Goal: Task Accomplishment & Management: Manage account settings

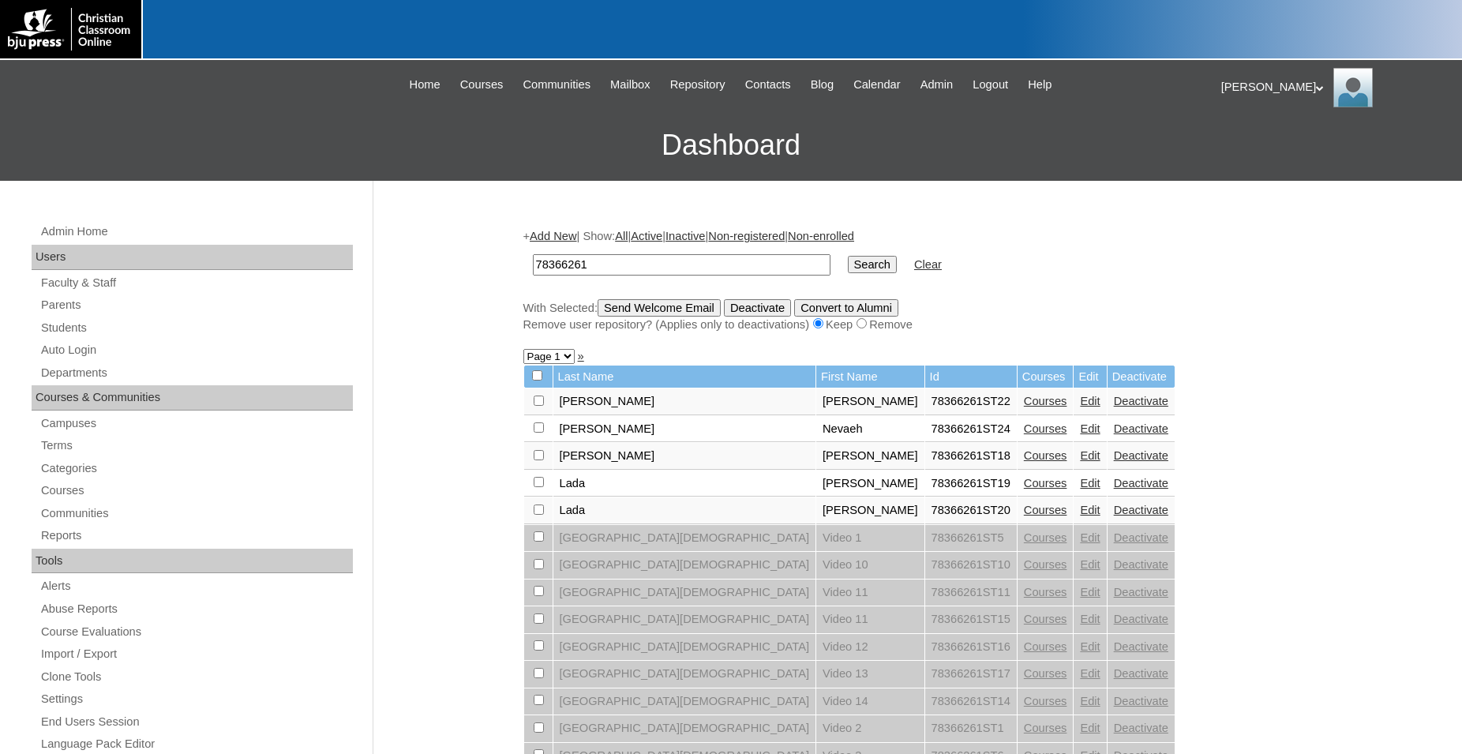
scroll to position [533, 0]
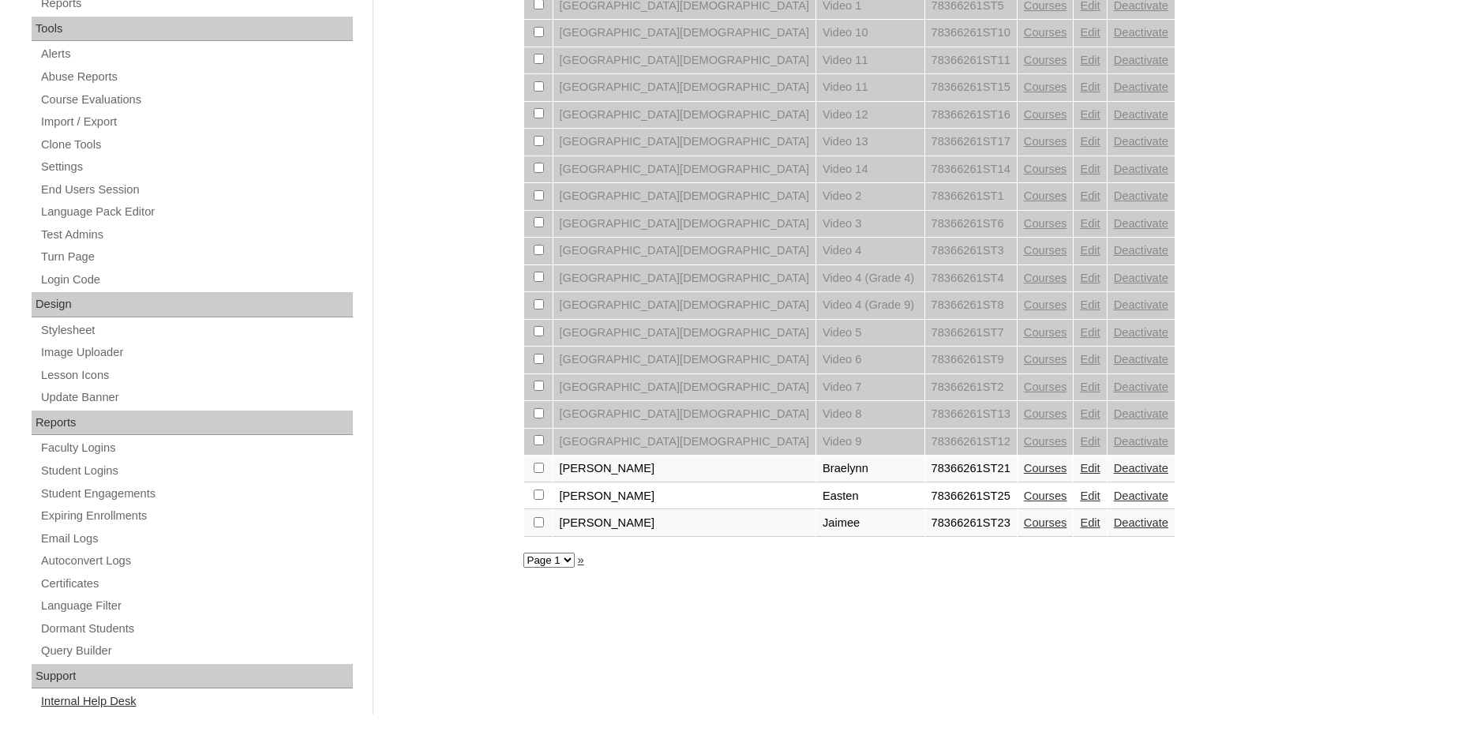
click at [105, 703] on link "Internal Help Desk" at bounding box center [195, 701] width 313 height 20
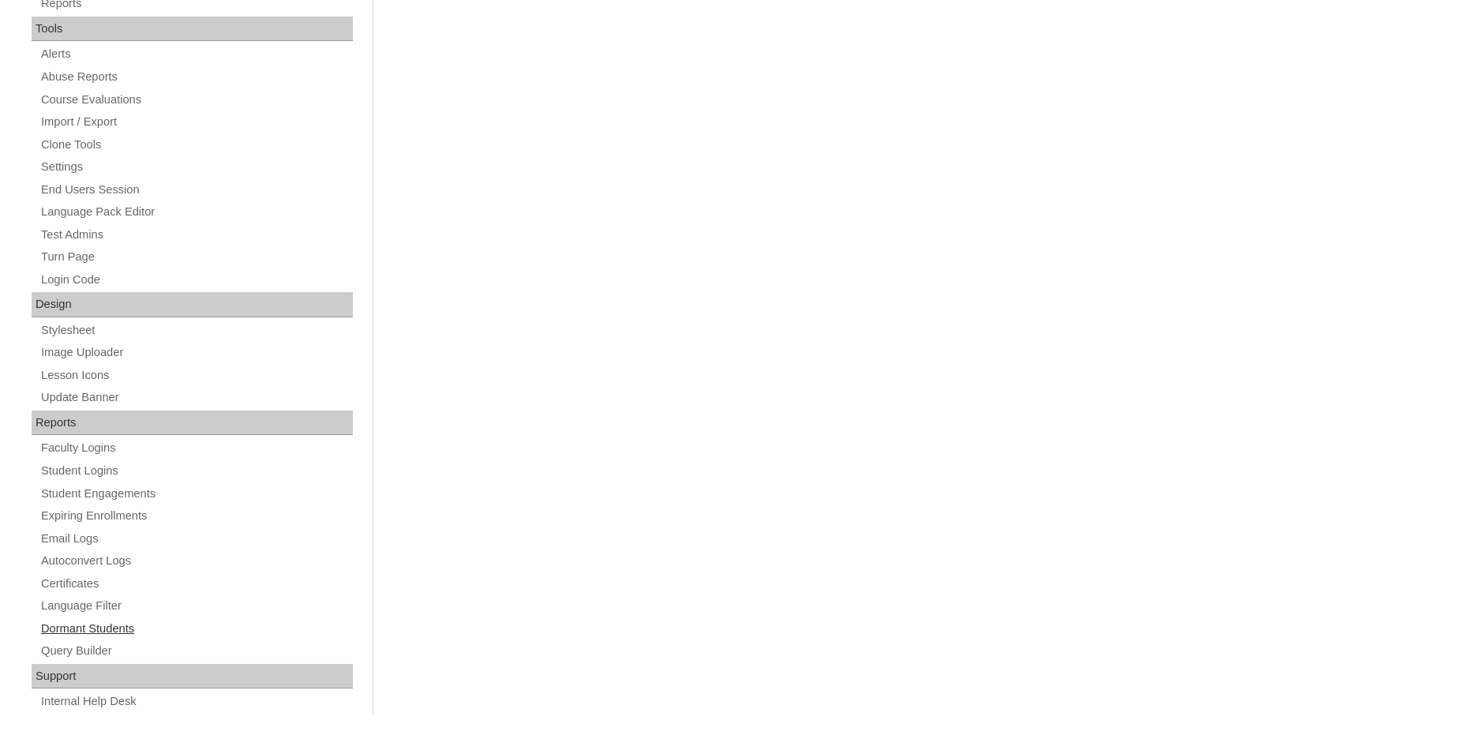
scroll to position [130, 0]
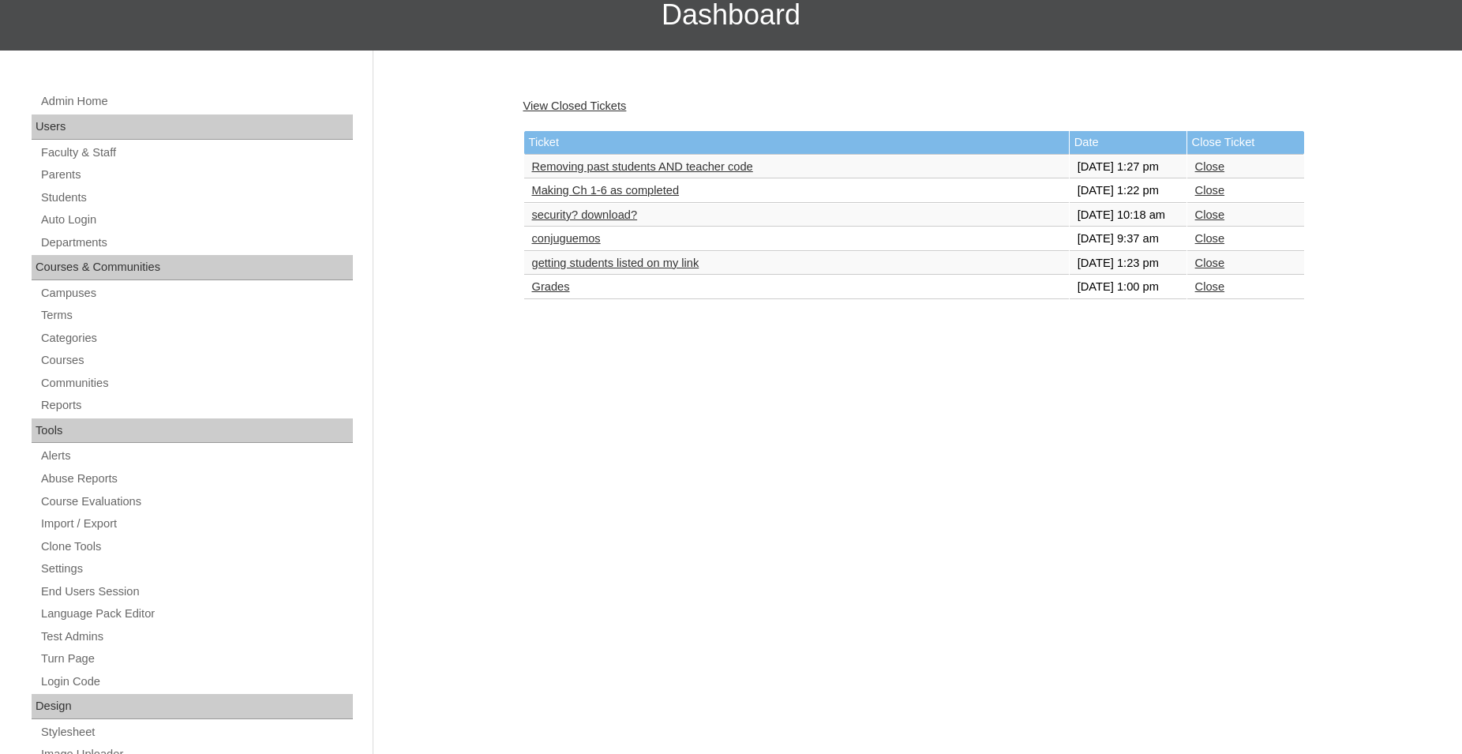
click at [660, 269] on link "getting students listed on my link" at bounding box center [615, 262] width 167 height 13
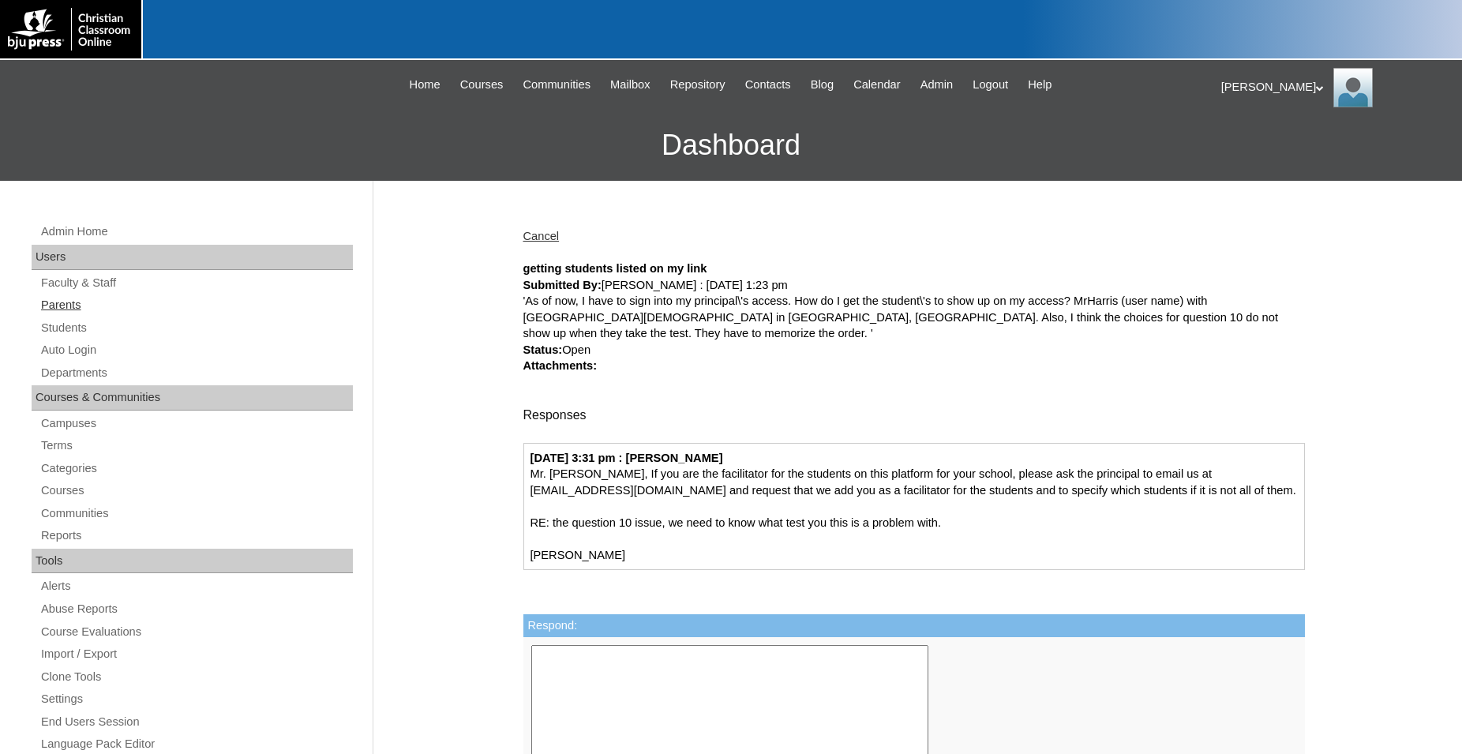
click at [76, 312] on link "Parents" at bounding box center [195, 305] width 313 height 20
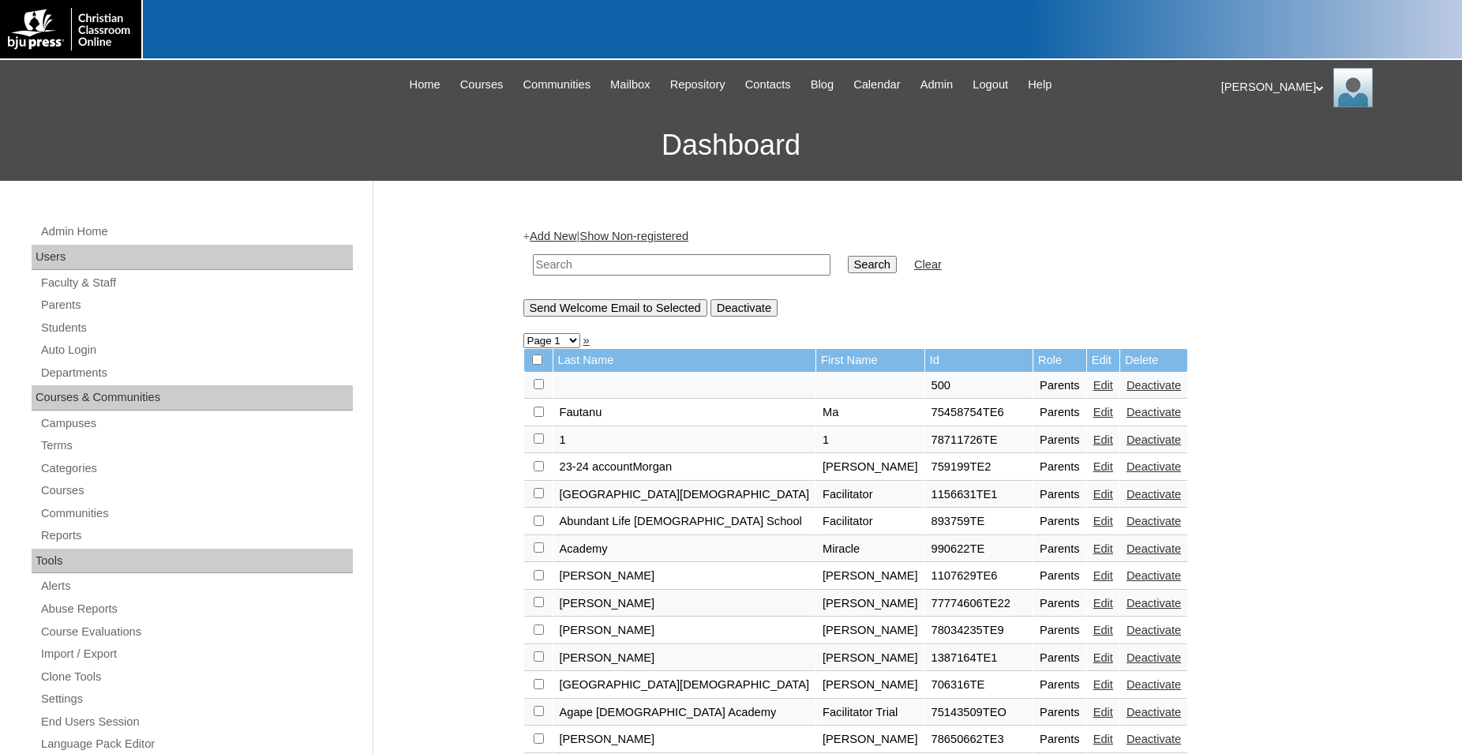
click at [721, 266] on input "text" at bounding box center [682, 264] width 298 height 21
type input "Harris"
click at [848, 256] on input "Search" at bounding box center [872, 264] width 49 height 17
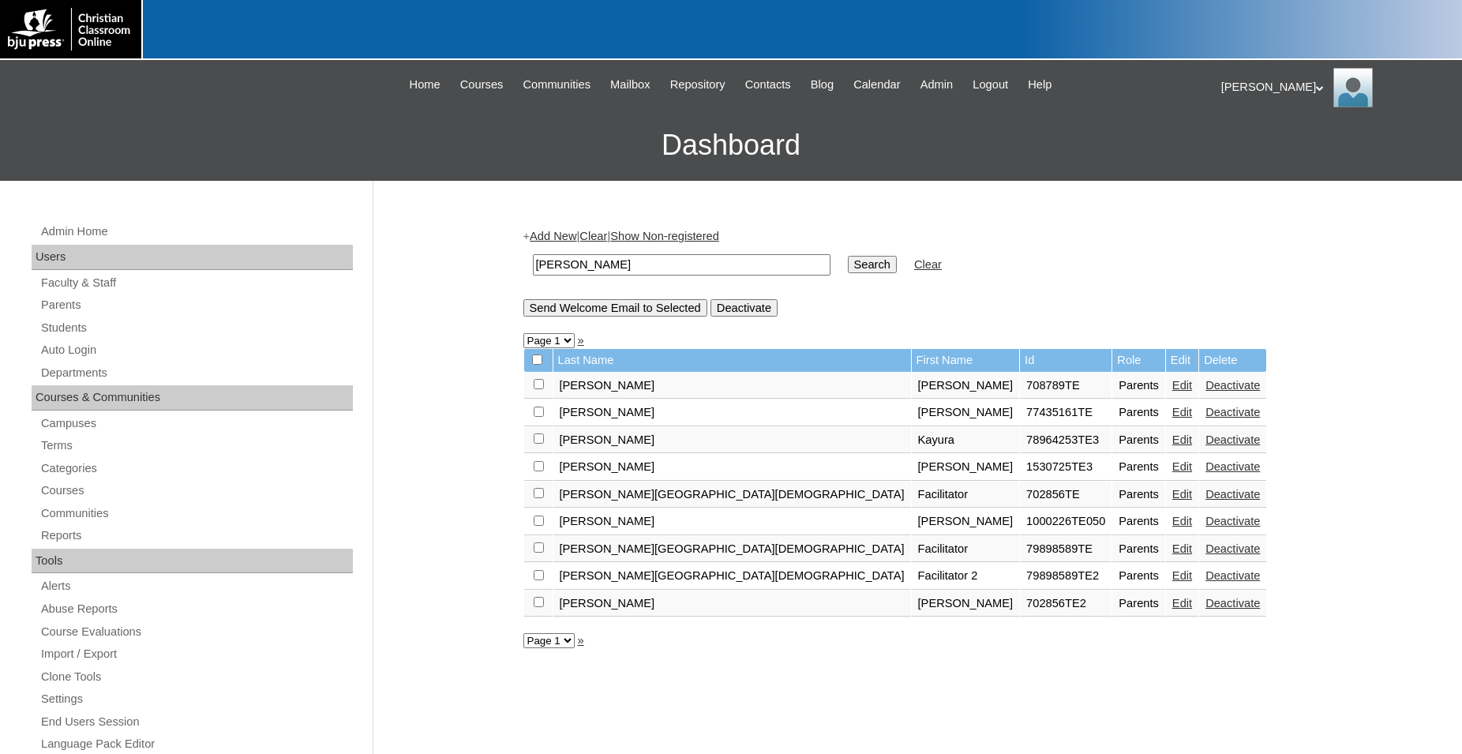
drag, startPoint x: 621, startPoint y: 273, endPoint x: 462, endPoint y: 270, distance: 158.7
click at [533, 270] on input "[PERSON_NAME]" at bounding box center [682, 264] width 298 height 21
click at [68, 328] on link "Students" at bounding box center [195, 328] width 313 height 20
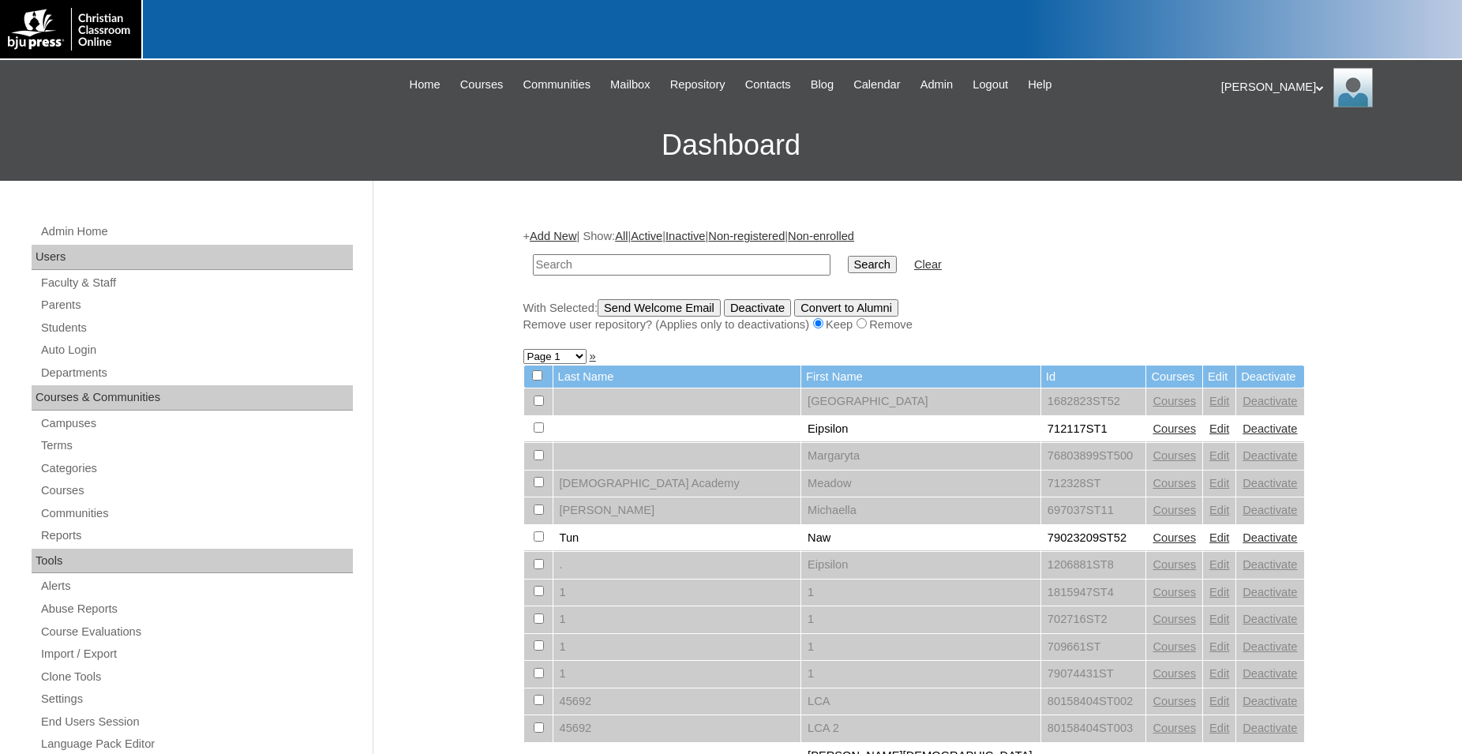
click at [598, 261] on input "text" at bounding box center [682, 264] width 298 height 21
type input "1"
type input "1530725"
click at [848, 256] on input "Search" at bounding box center [872, 264] width 49 height 17
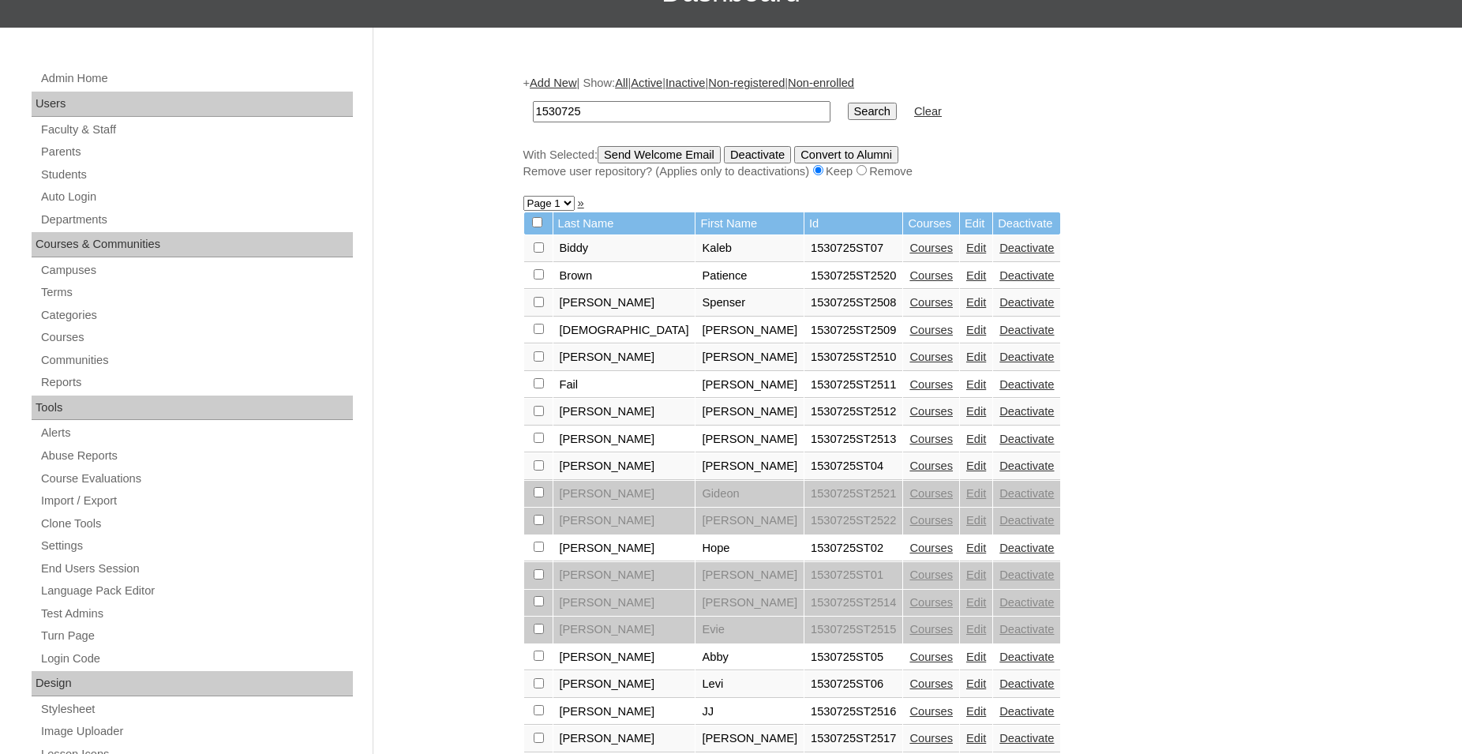
scroll to position [81, 0]
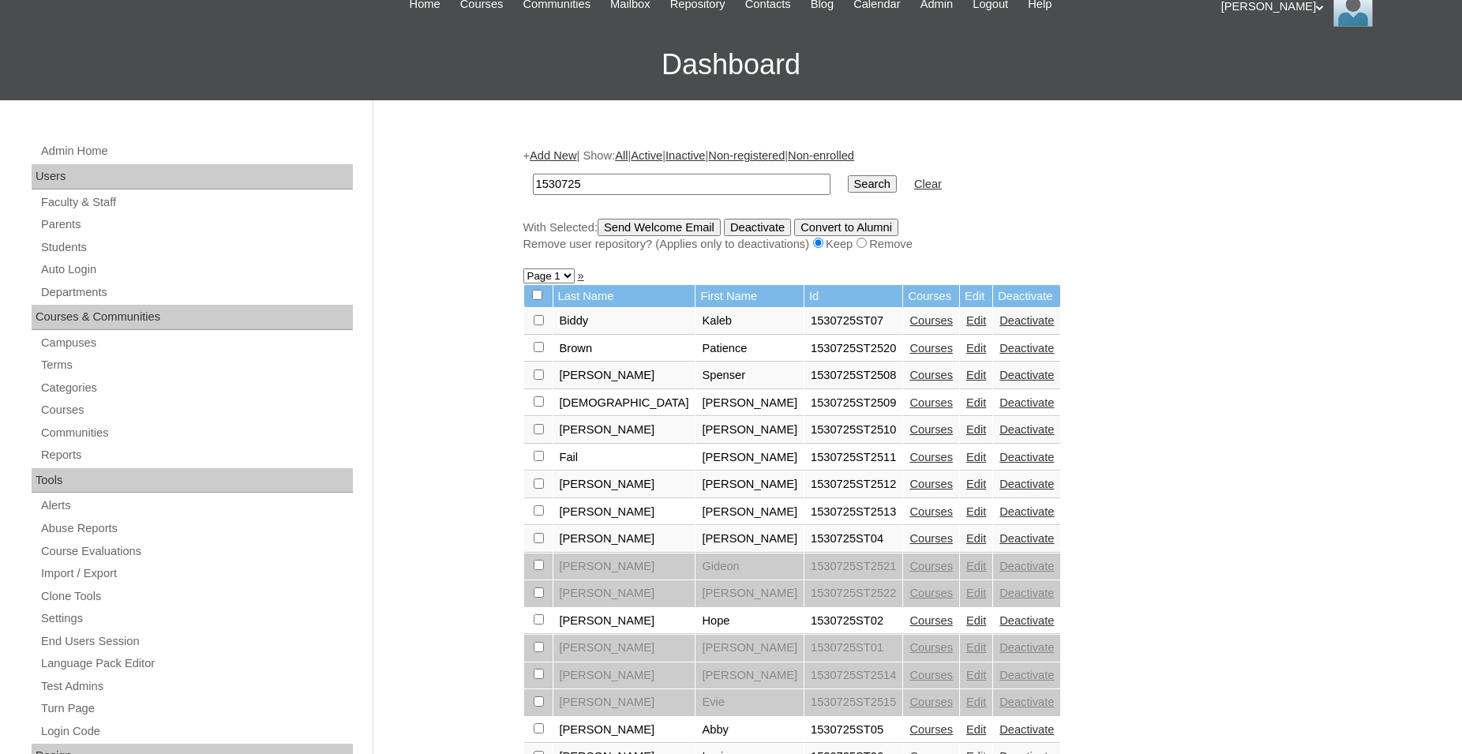
click at [966, 327] on link "Edit" at bounding box center [976, 320] width 20 height 13
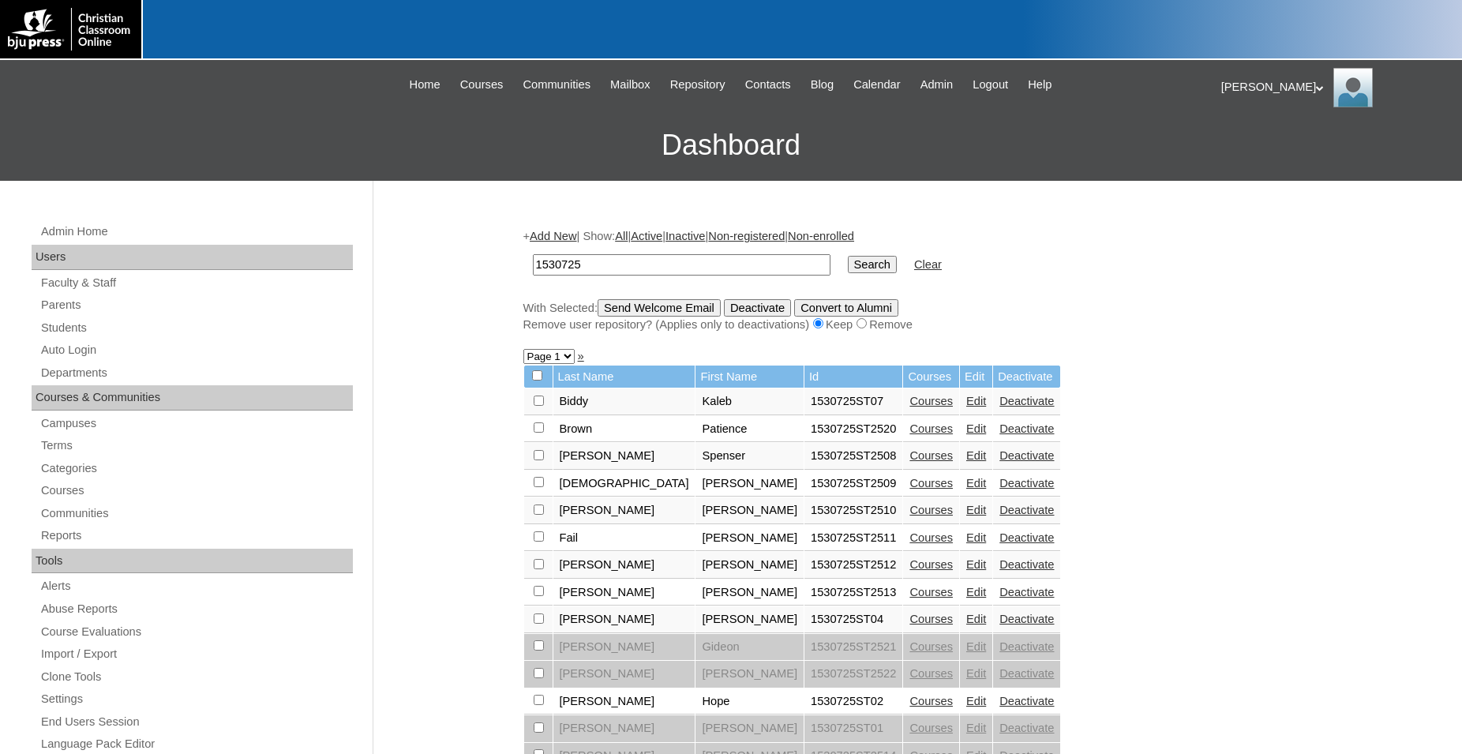
scroll to position [81, 0]
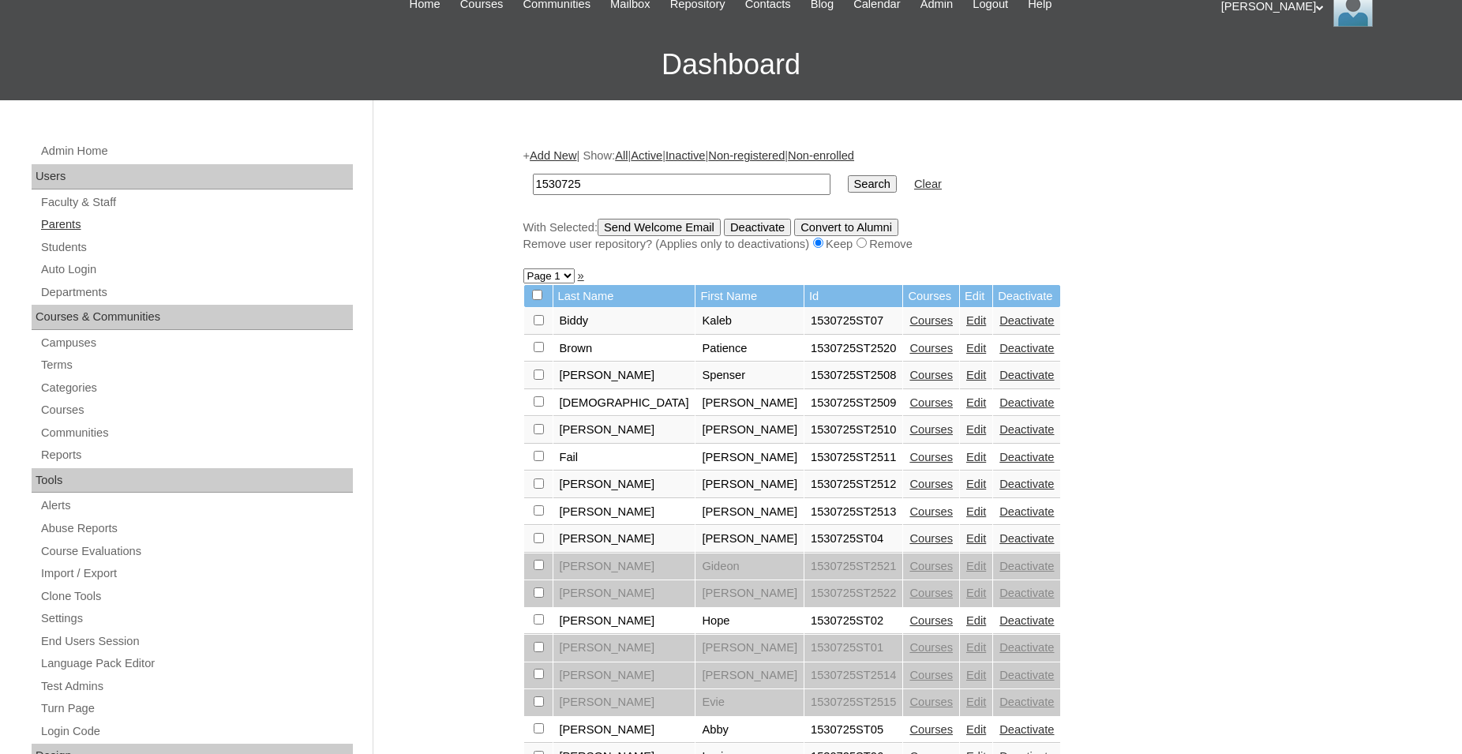
click at [73, 223] on link "Parents" at bounding box center [195, 225] width 313 height 20
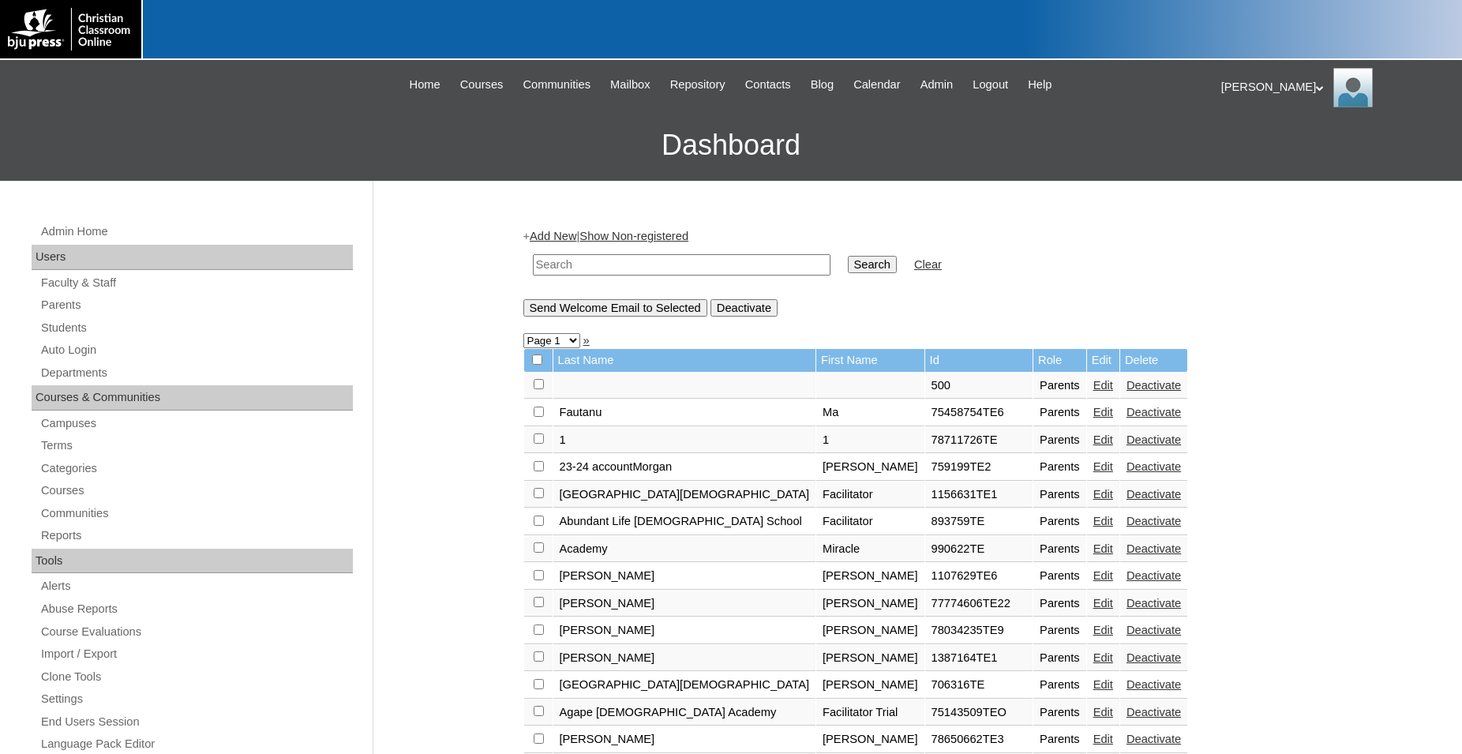
click at [687, 261] on input "text" at bounding box center [682, 264] width 298 height 21
type input "1530725"
click at [848, 256] on input "Search" at bounding box center [872, 264] width 49 height 17
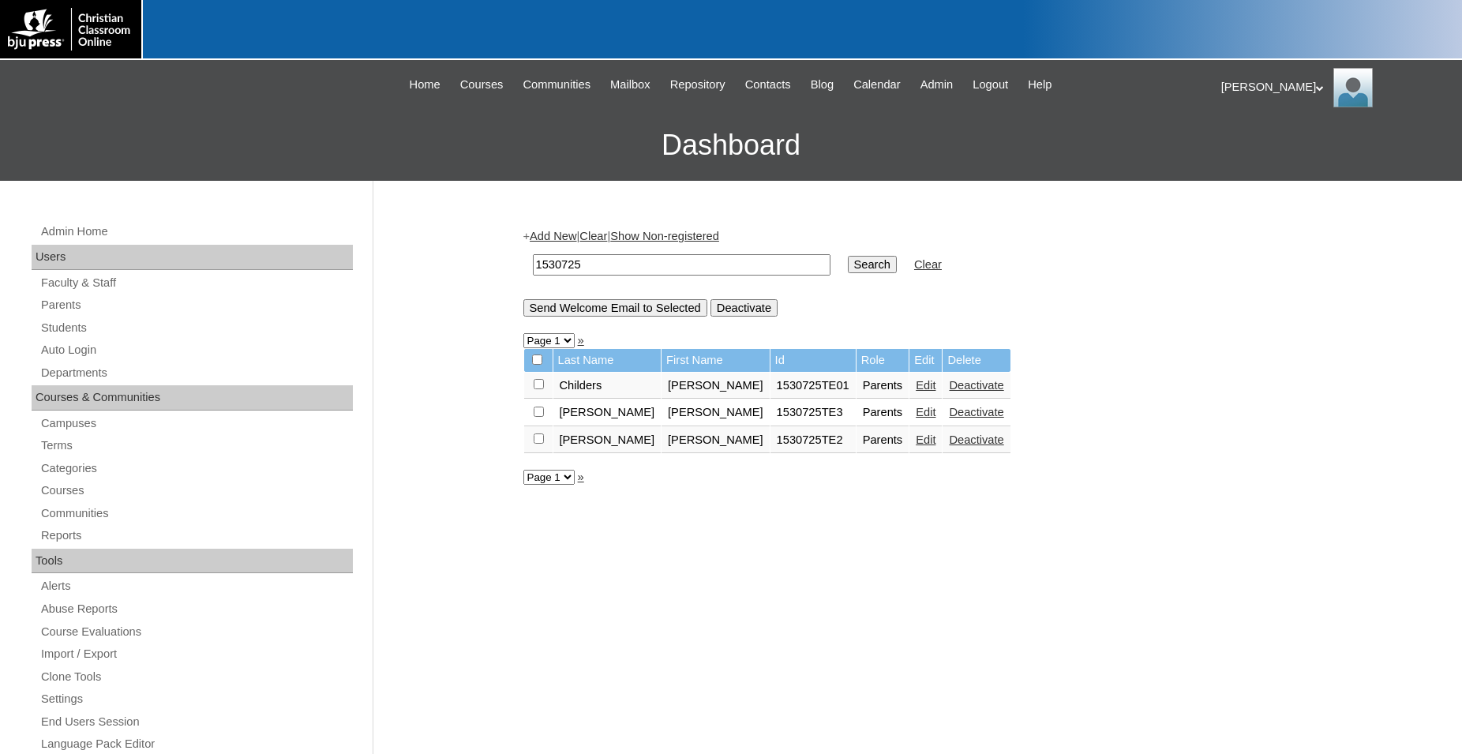
click at [915, 418] on link "Edit" at bounding box center [925, 412] width 20 height 13
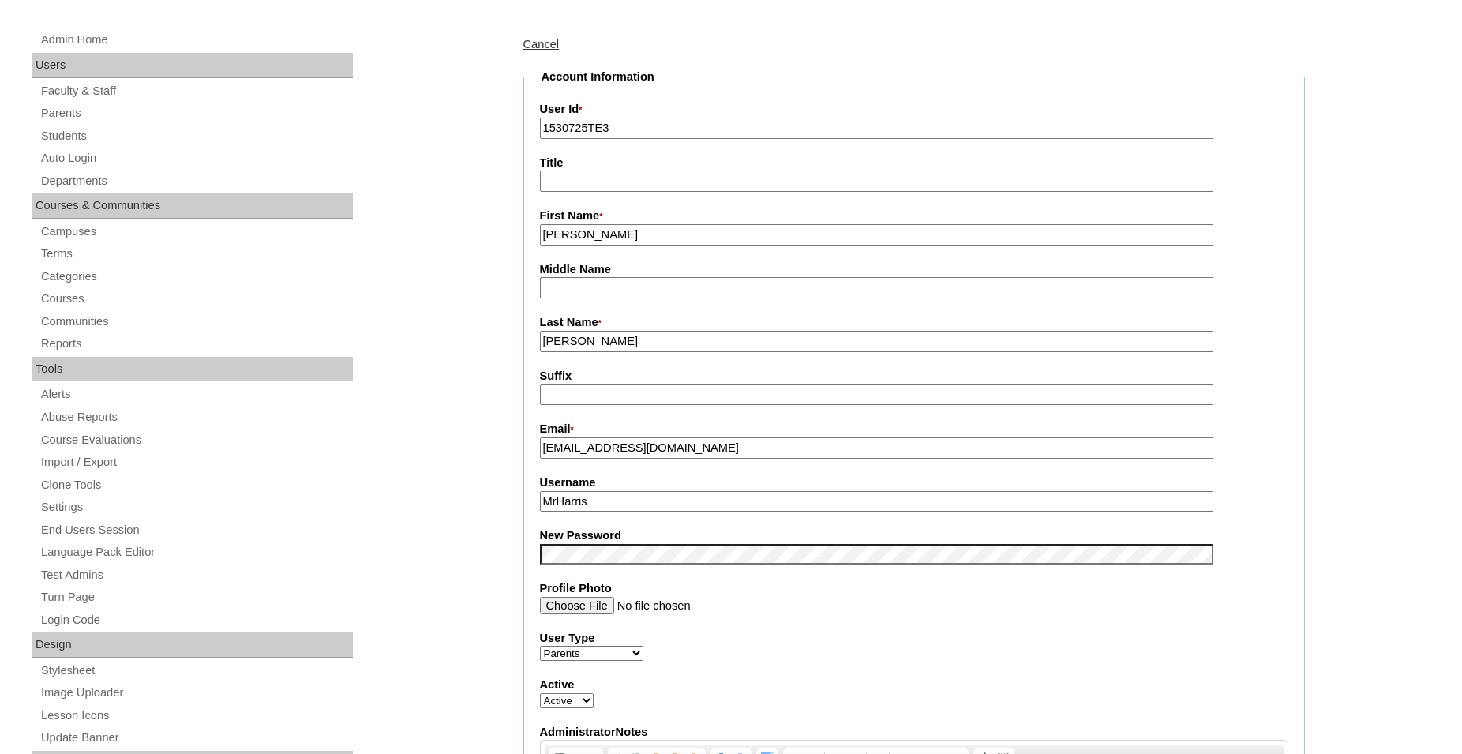
scroll to position [161, 0]
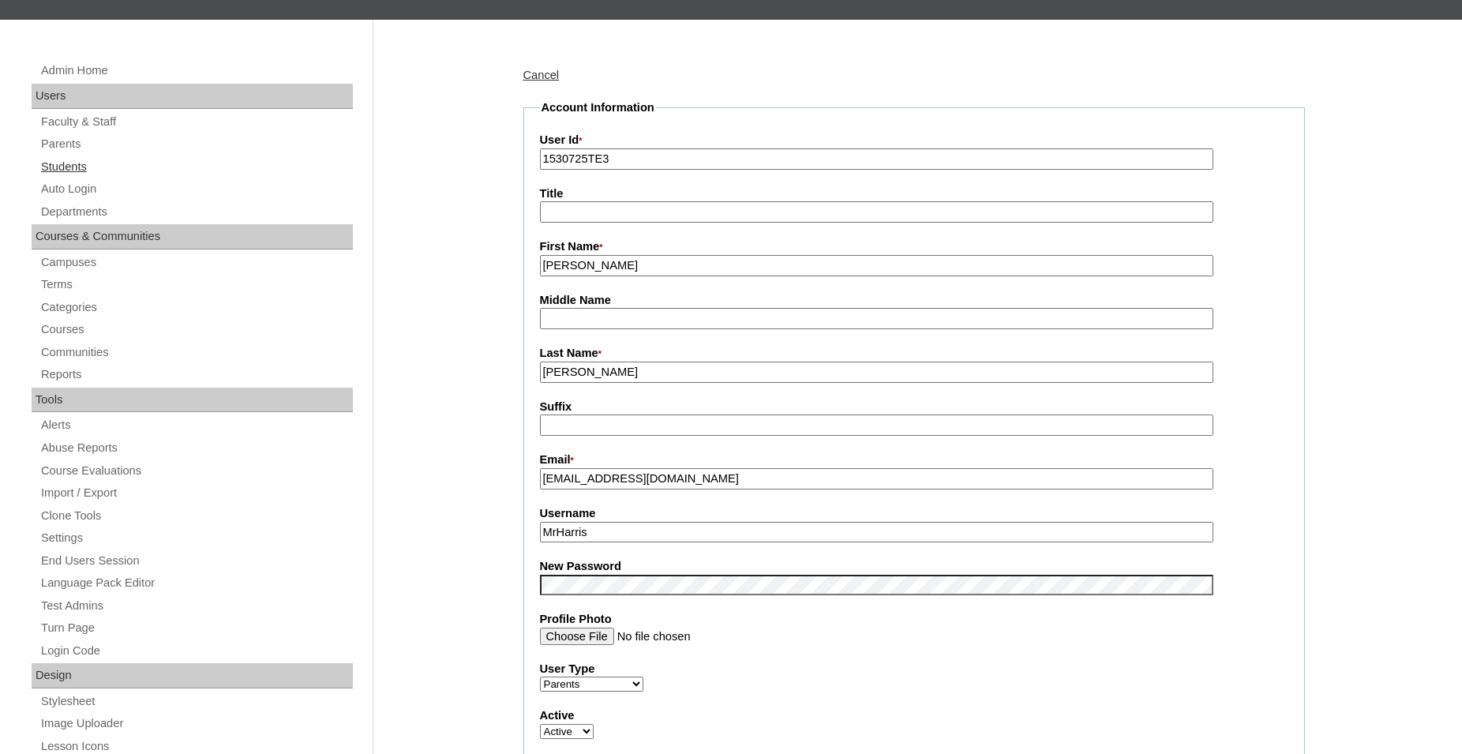
click at [69, 168] on link "Students" at bounding box center [195, 167] width 313 height 20
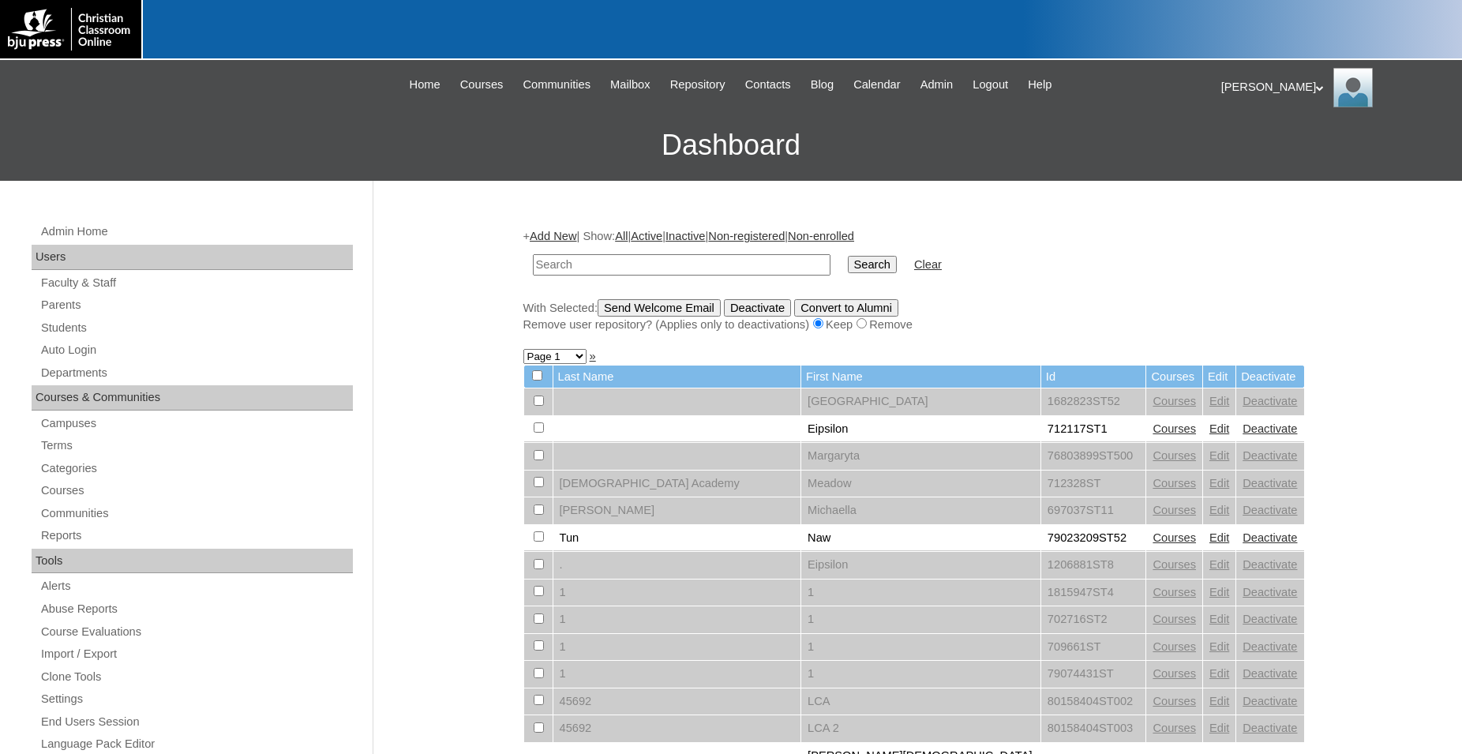
click at [705, 269] on input "text" at bounding box center [682, 264] width 298 height 21
type input "80157721"
click at [848, 256] on input "Search" at bounding box center [872, 264] width 49 height 17
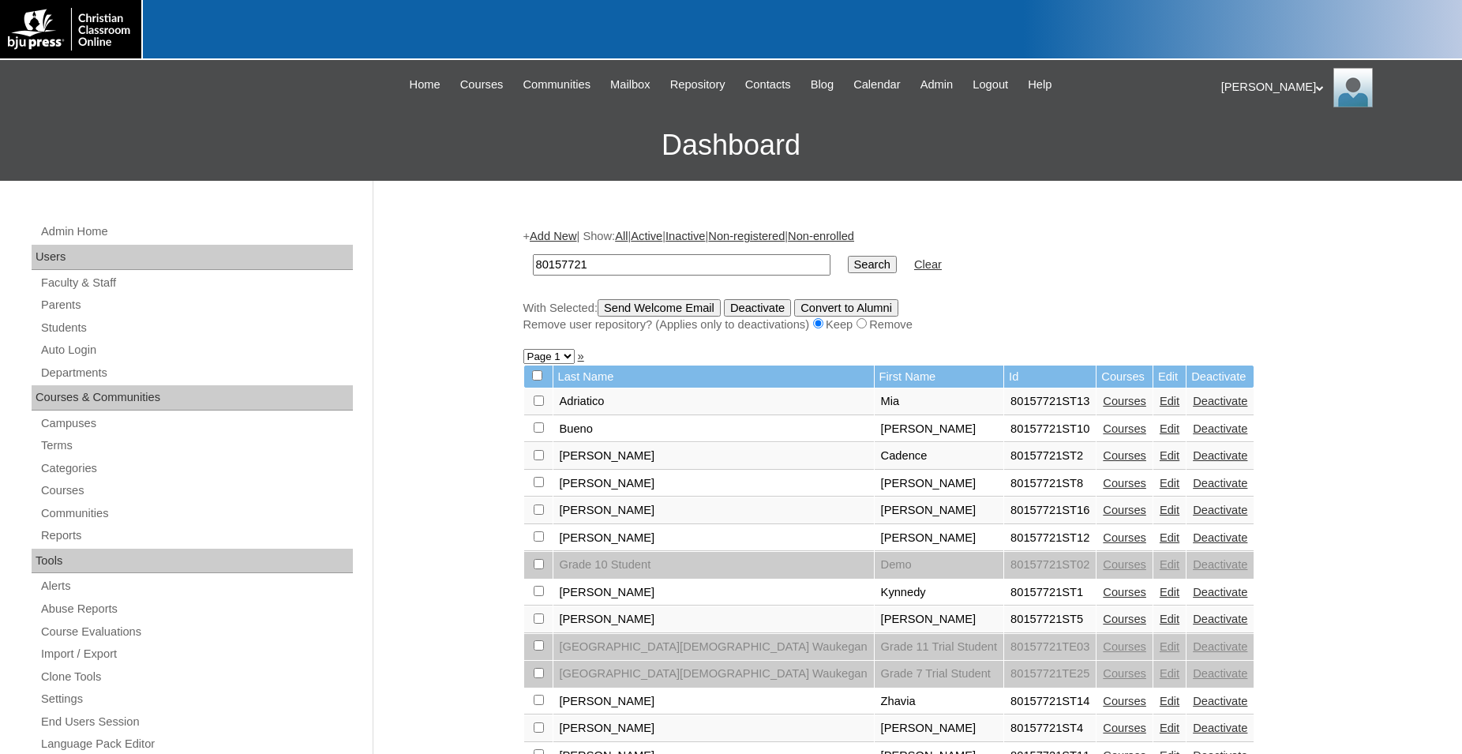
click at [1103, 407] on link "Courses" at bounding box center [1124, 401] width 43 height 13
click at [1103, 406] on link "Courses" at bounding box center [1124, 401] width 43 height 13
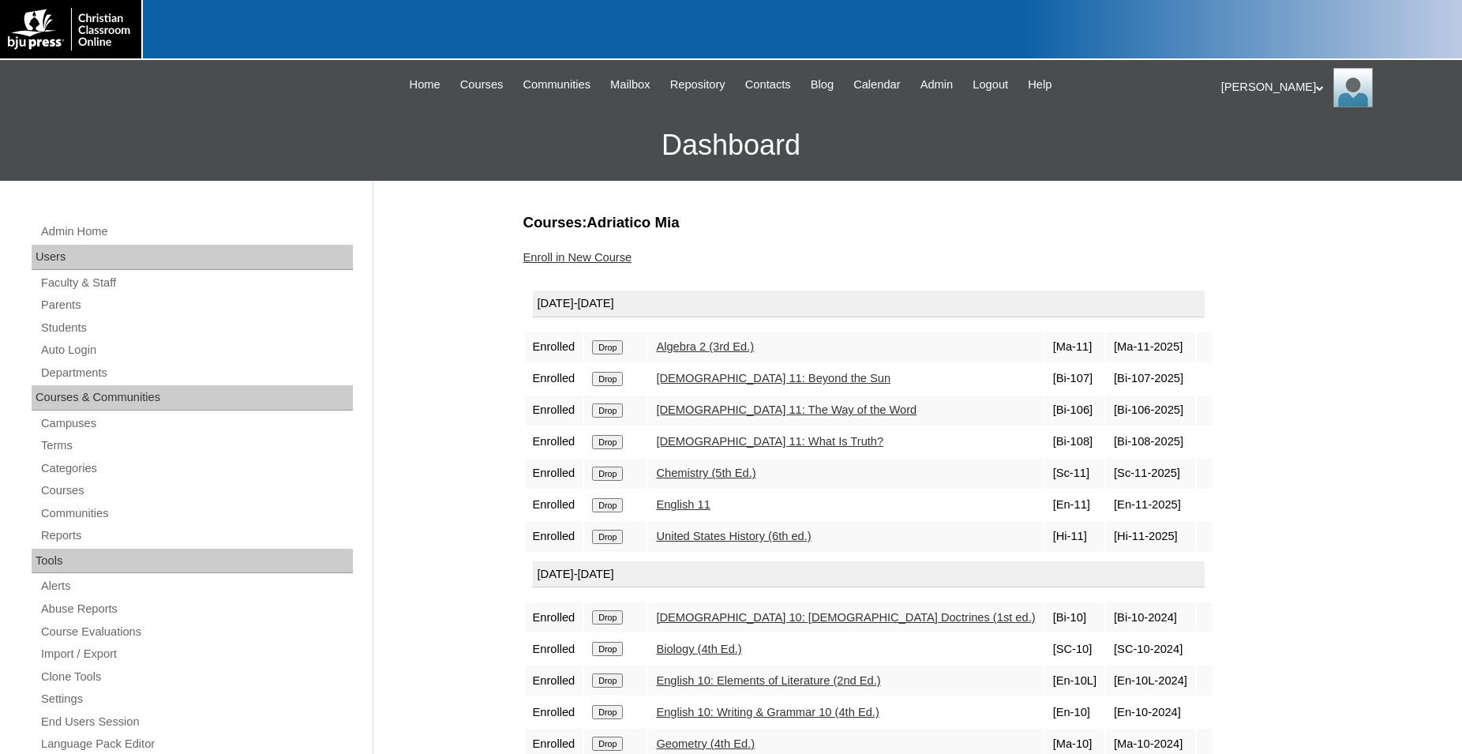
click at [608, 544] on input "Drop" at bounding box center [607, 537] width 31 height 14
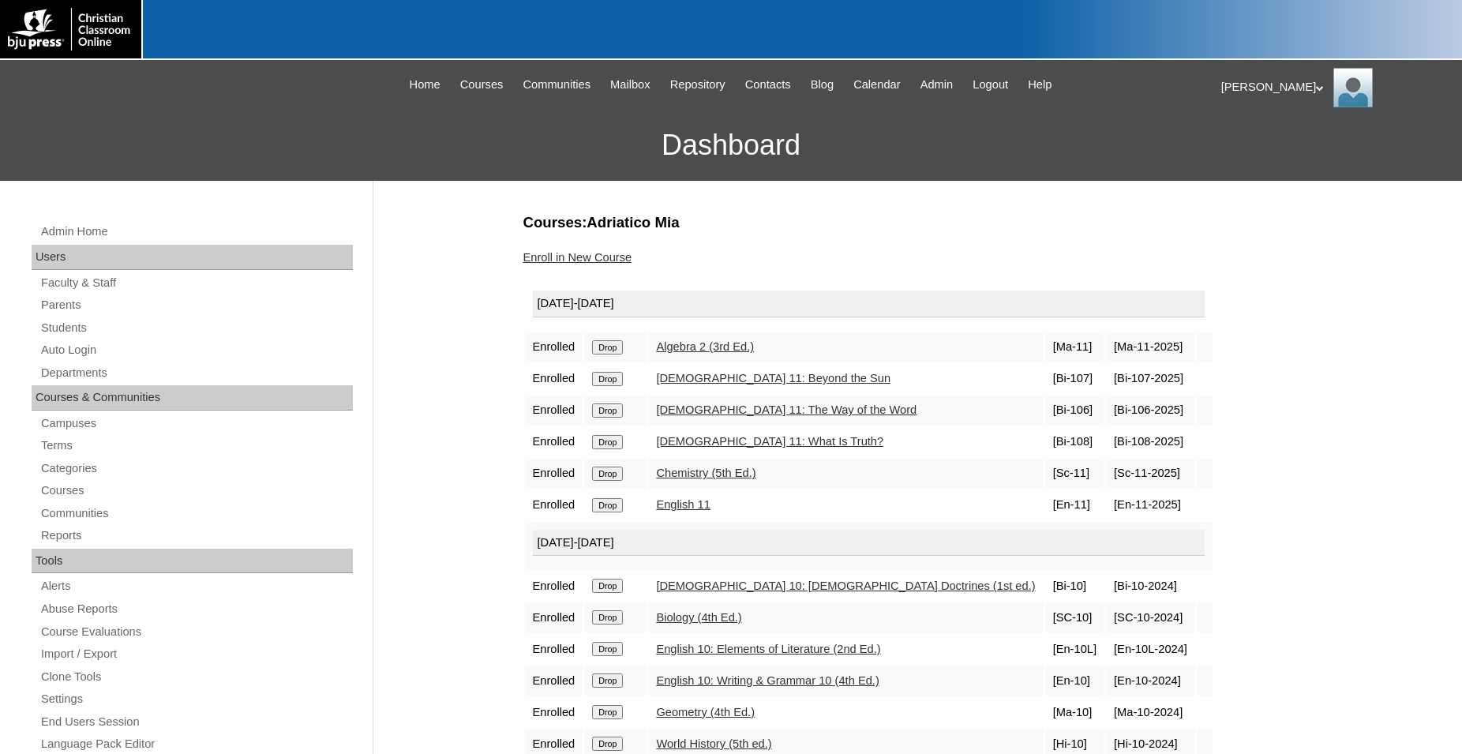
click at [610, 512] on input "Drop" at bounding box center [607, 505] width 31 height 14
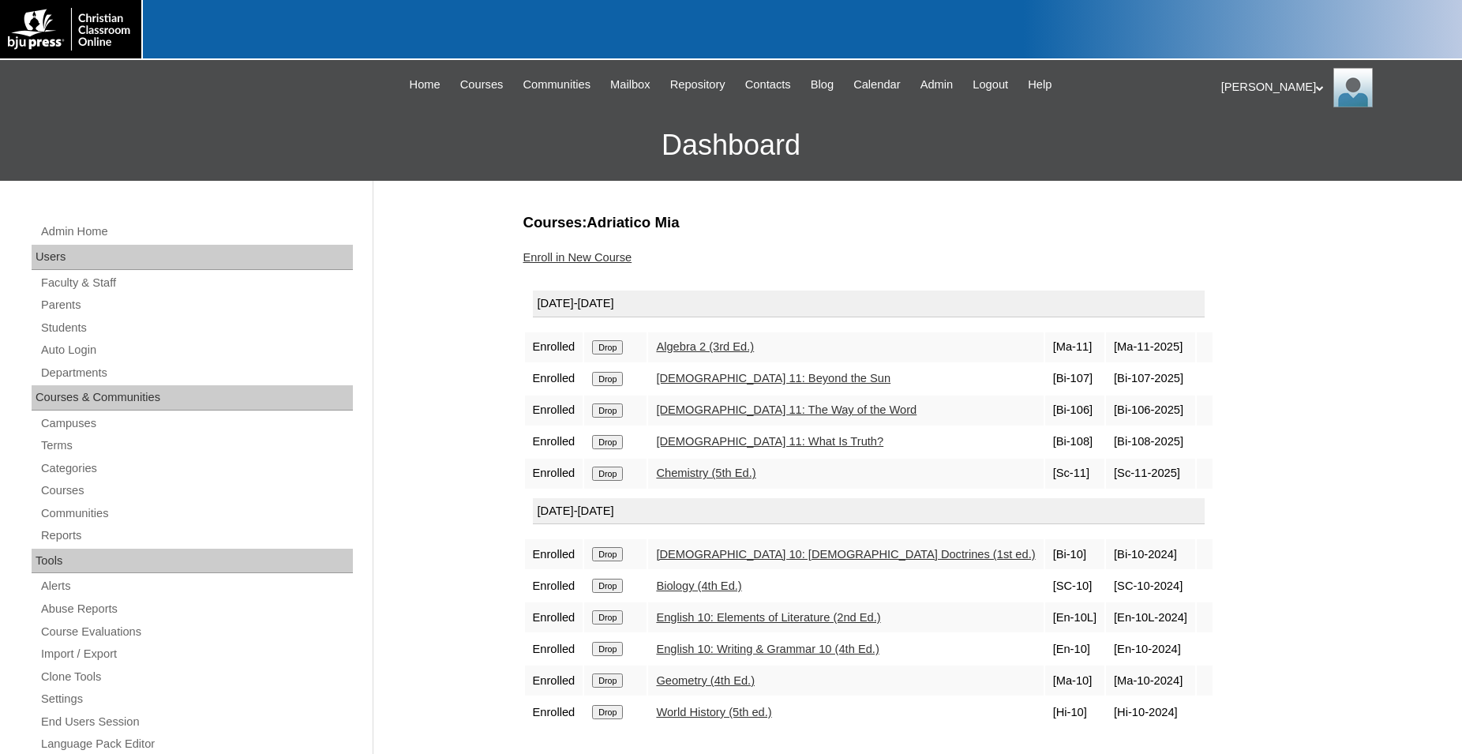
click at [611, 481] on input "Drop" at bounding box center [607, 473] width 31 height 14
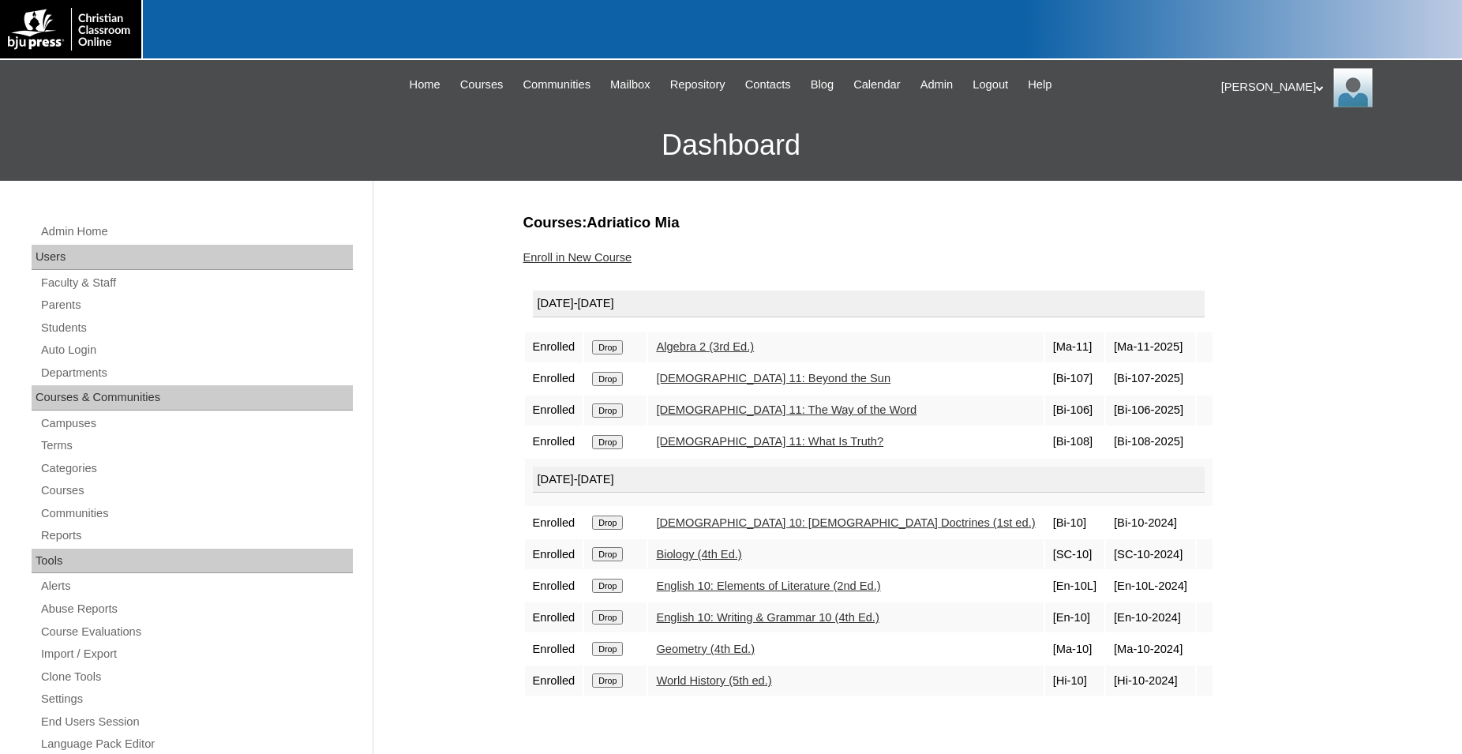
click at [614, 448] on input "Drop" at bounding box center [607, 442] width 31 height 14
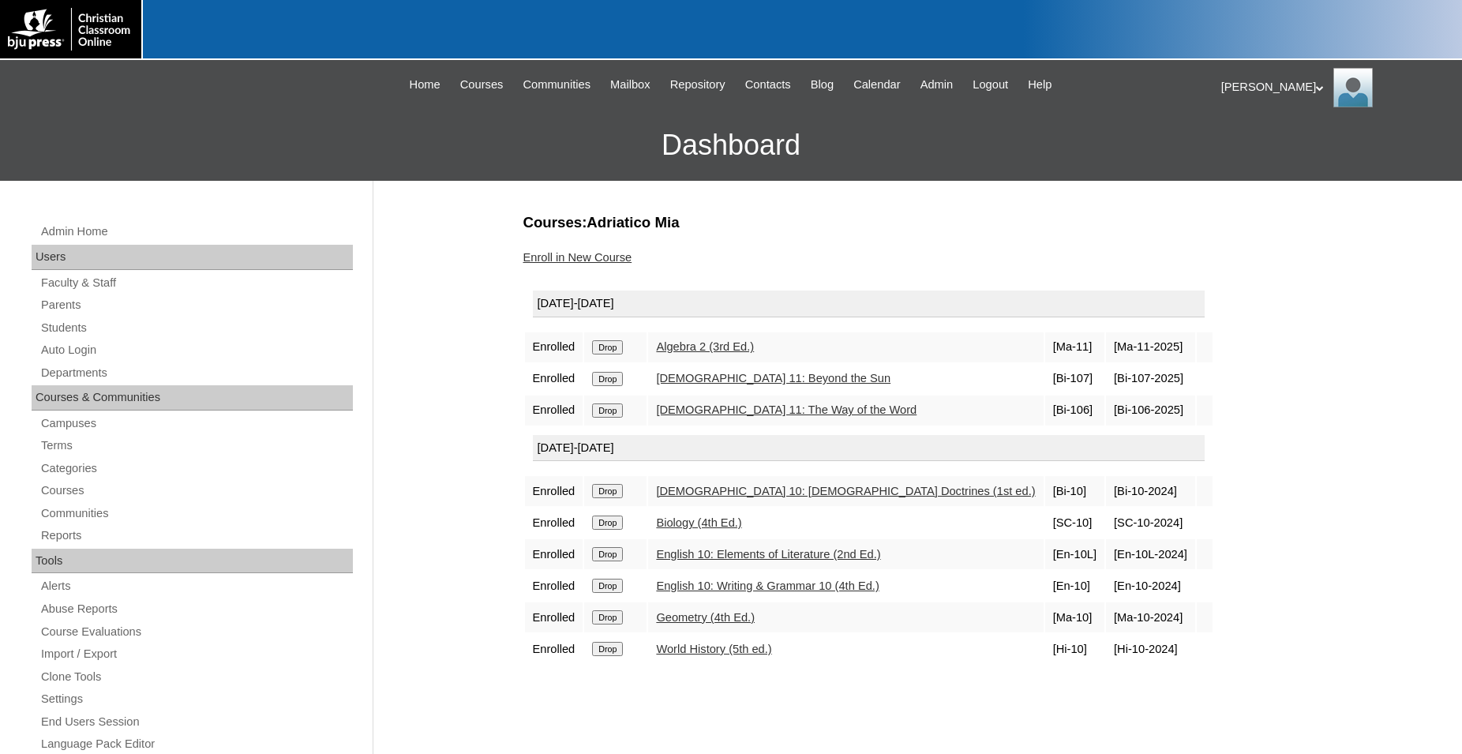
click at [616, 417] on input "Drop" at bounding box center [607, 410] width 31 height 14
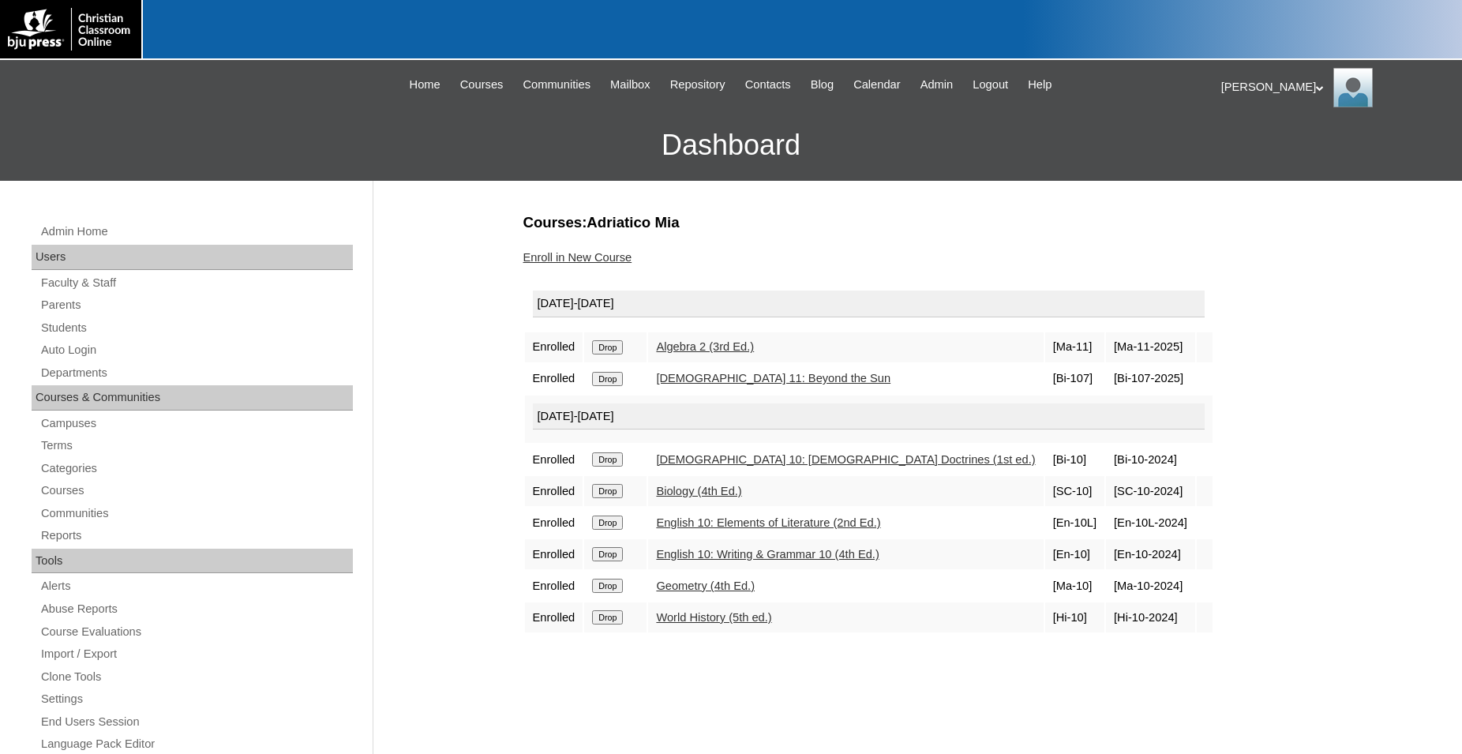
click at [606, 384] on input "Drop" at bounding box center [607, 379] width 31 height 14
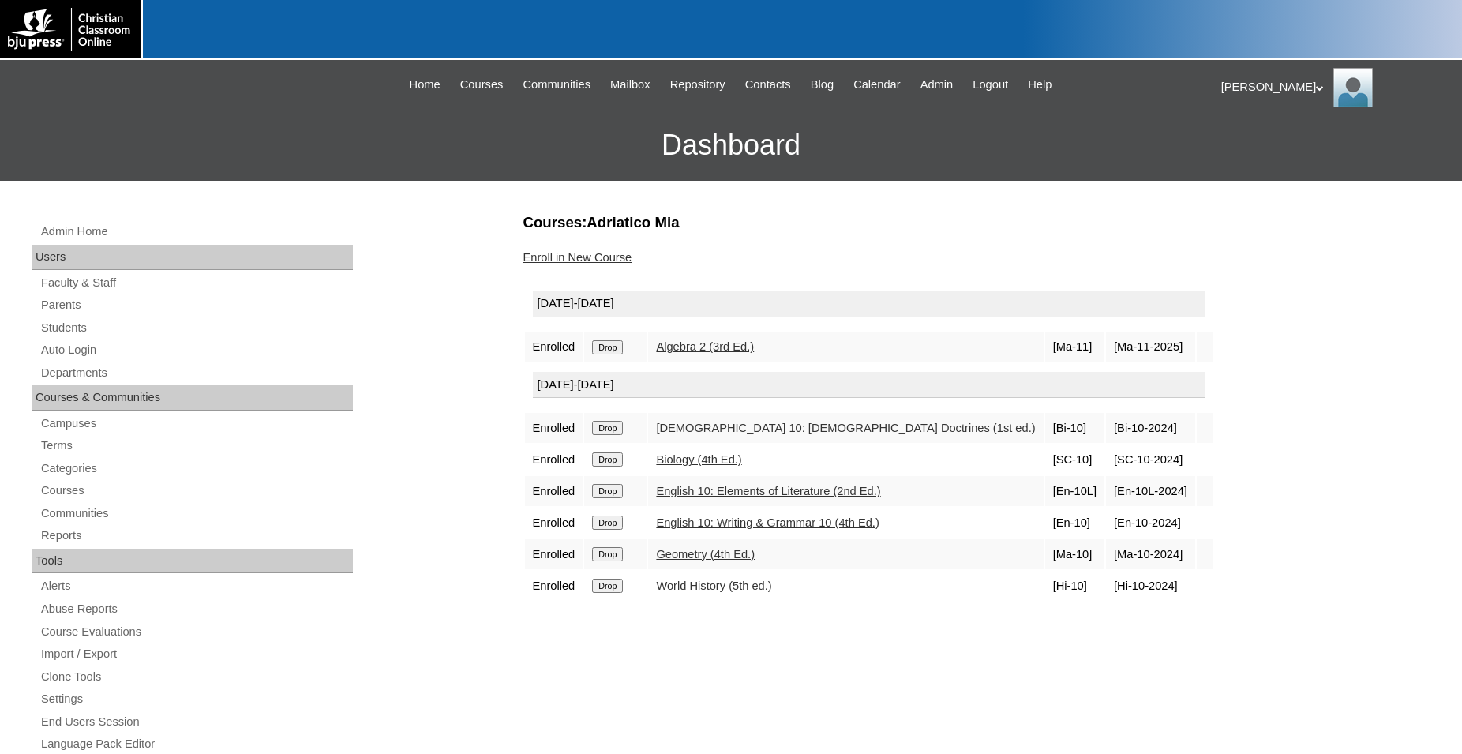
click at [609, 350] on input "Drop" at bounding box center [607, 347] width 31 height 14
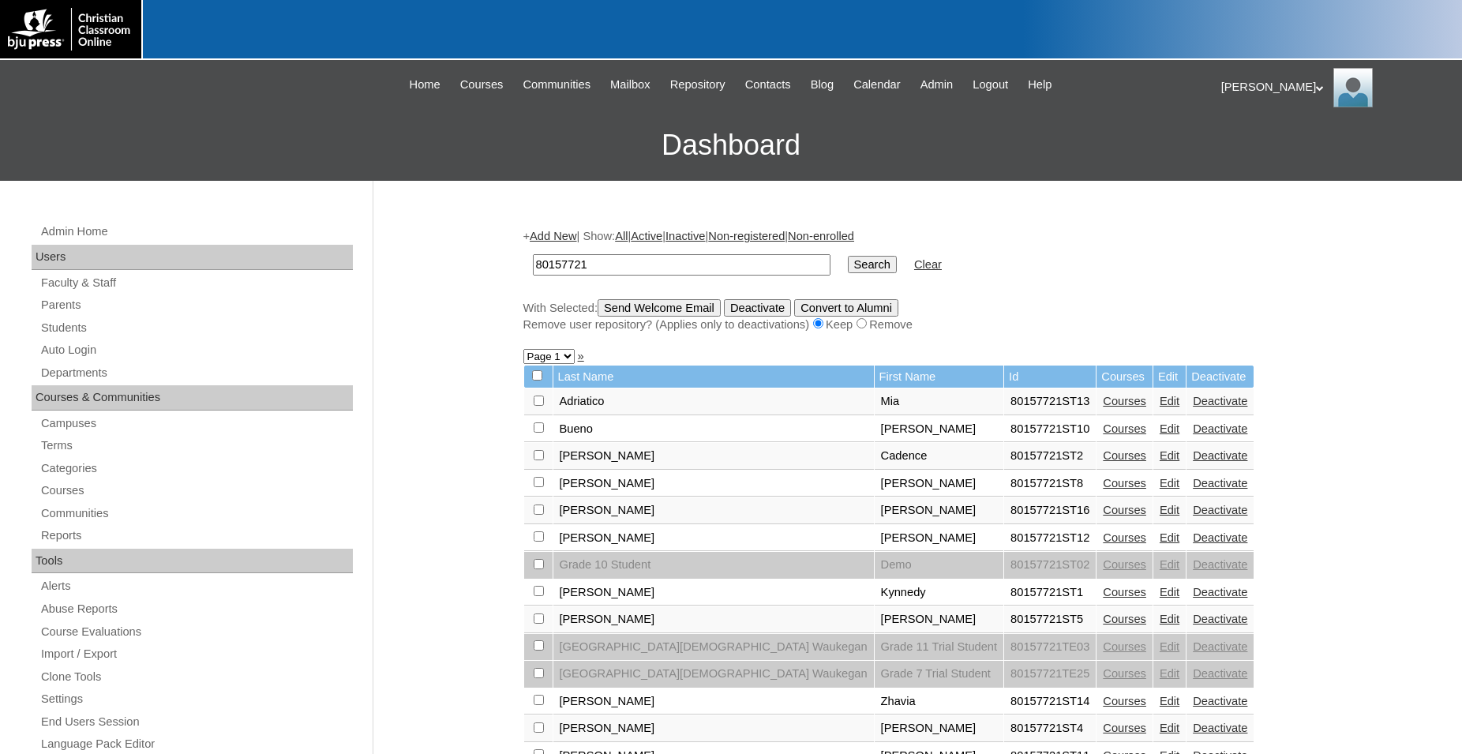
click at [1159, 407] on link "Edit" at bounding box center [1169, 401] width 20 height 13
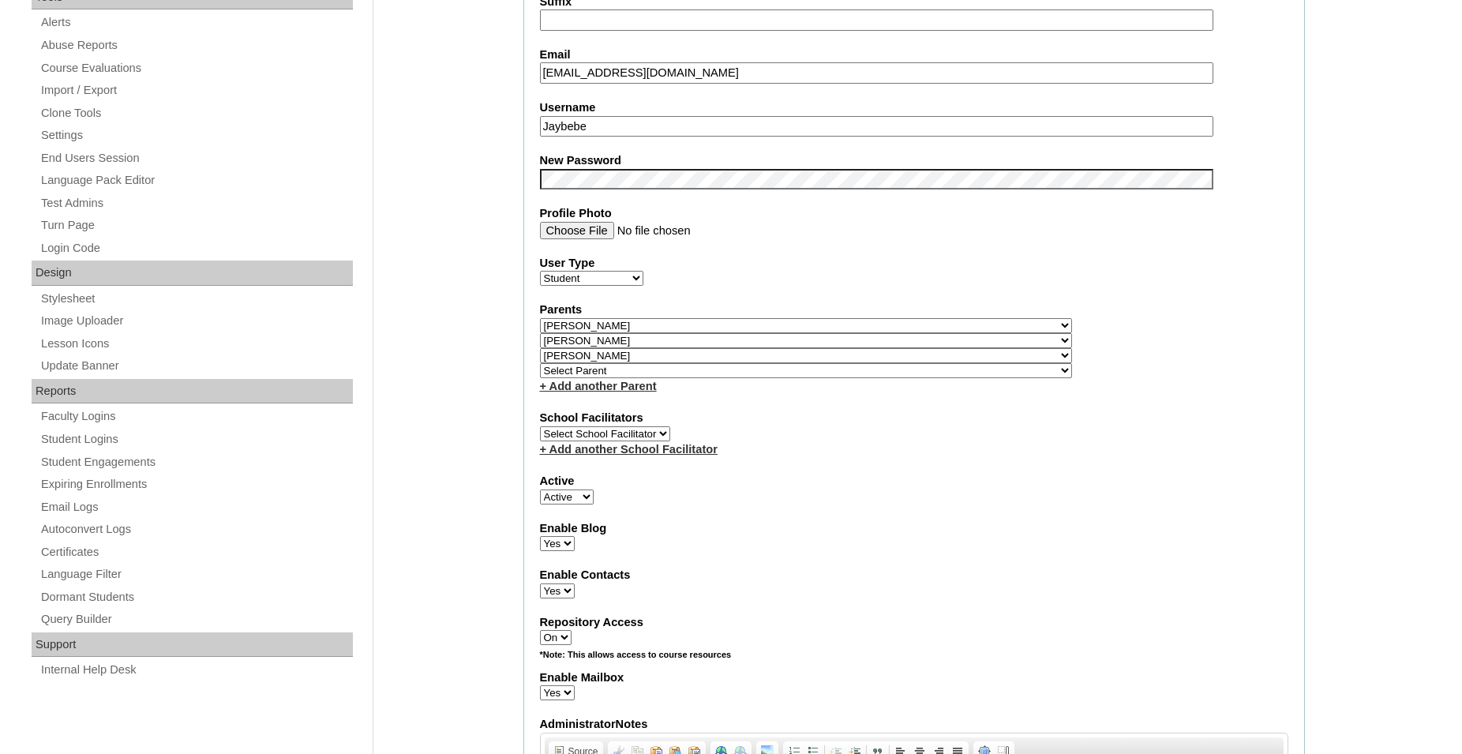
click at [540, 489] on select "Active Inactive" at bounding box center [567, 496] width 54 height 15
select select "0"
click option "Inactive" at bounding box center [0, 0] width 0 height 0
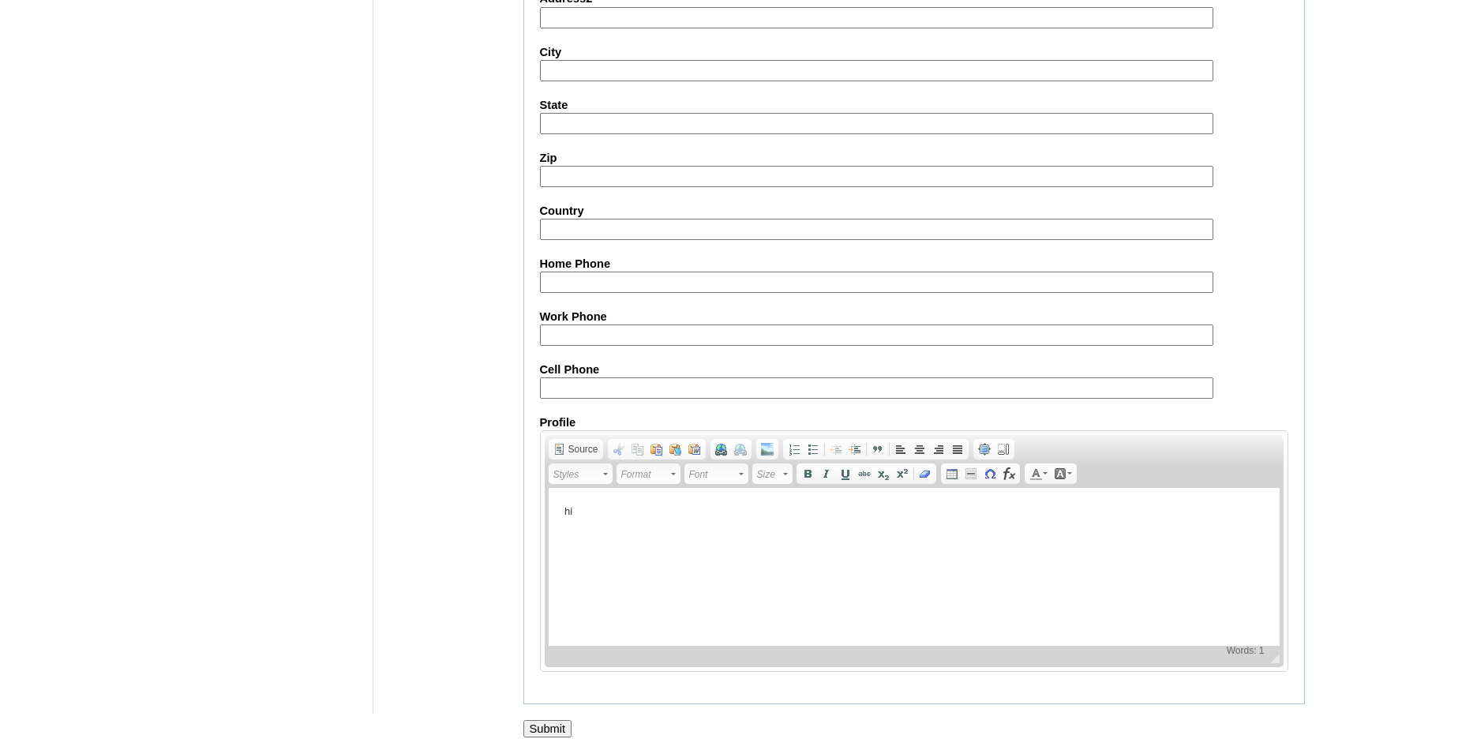
scroll to position [1714, 0]
click at [541, 731] on input "Submit" at bounding box center [547, 728] width 49 height 17
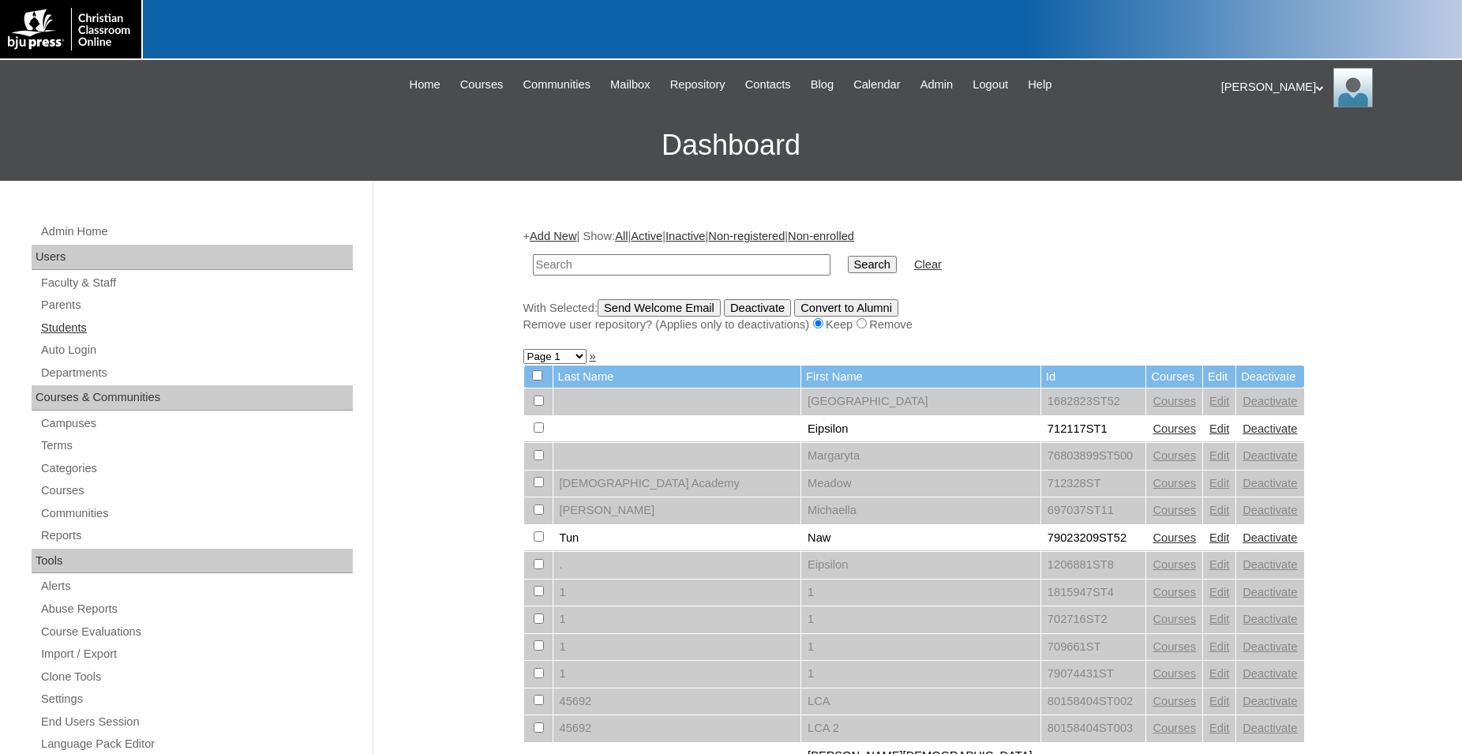
click at [77, 328] on link "Students" at bounding box center [195, 328] width 313 height 20
click at [644, 262] on input "text" at bounding box center [682, 264] width 298 height 21
type input "80157721"
click at [848, 256] on input "Search" at bounding box center [872, 264] width 49 height 17
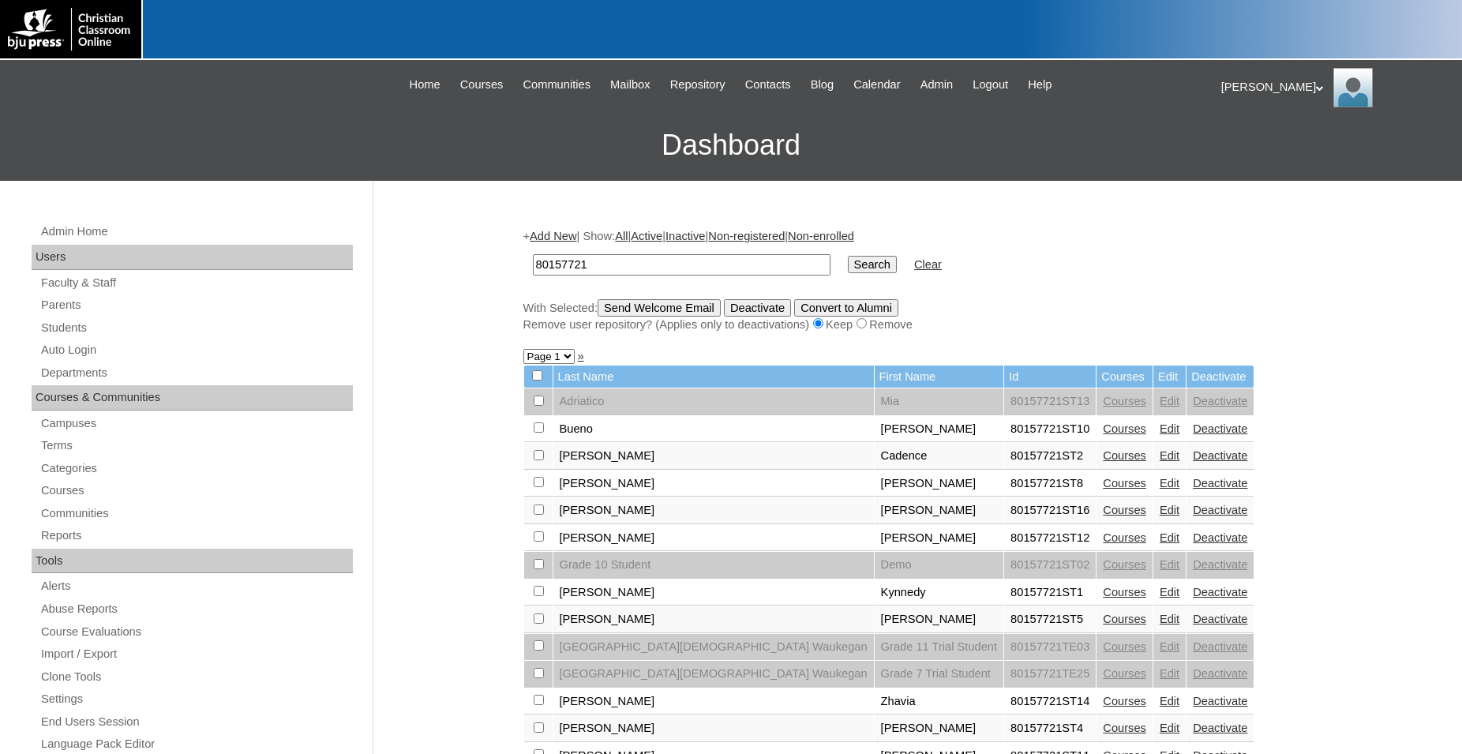
click at [1103, 544] on link "Courses" at bounding box center [1124, 537] width 43 height 13
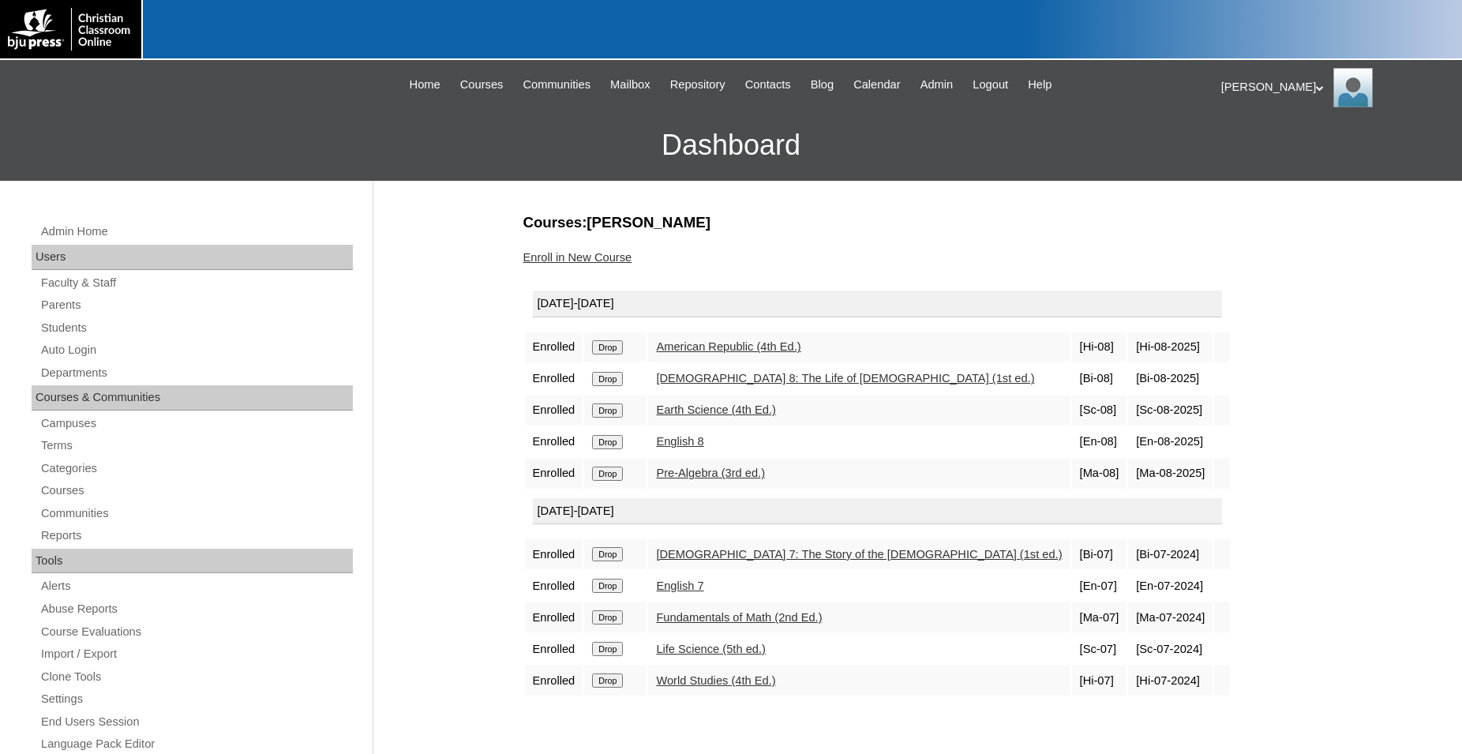
click at [590, 259] on link "Enroll in New Course" at bounding box center [577, 257] width 109 height 13
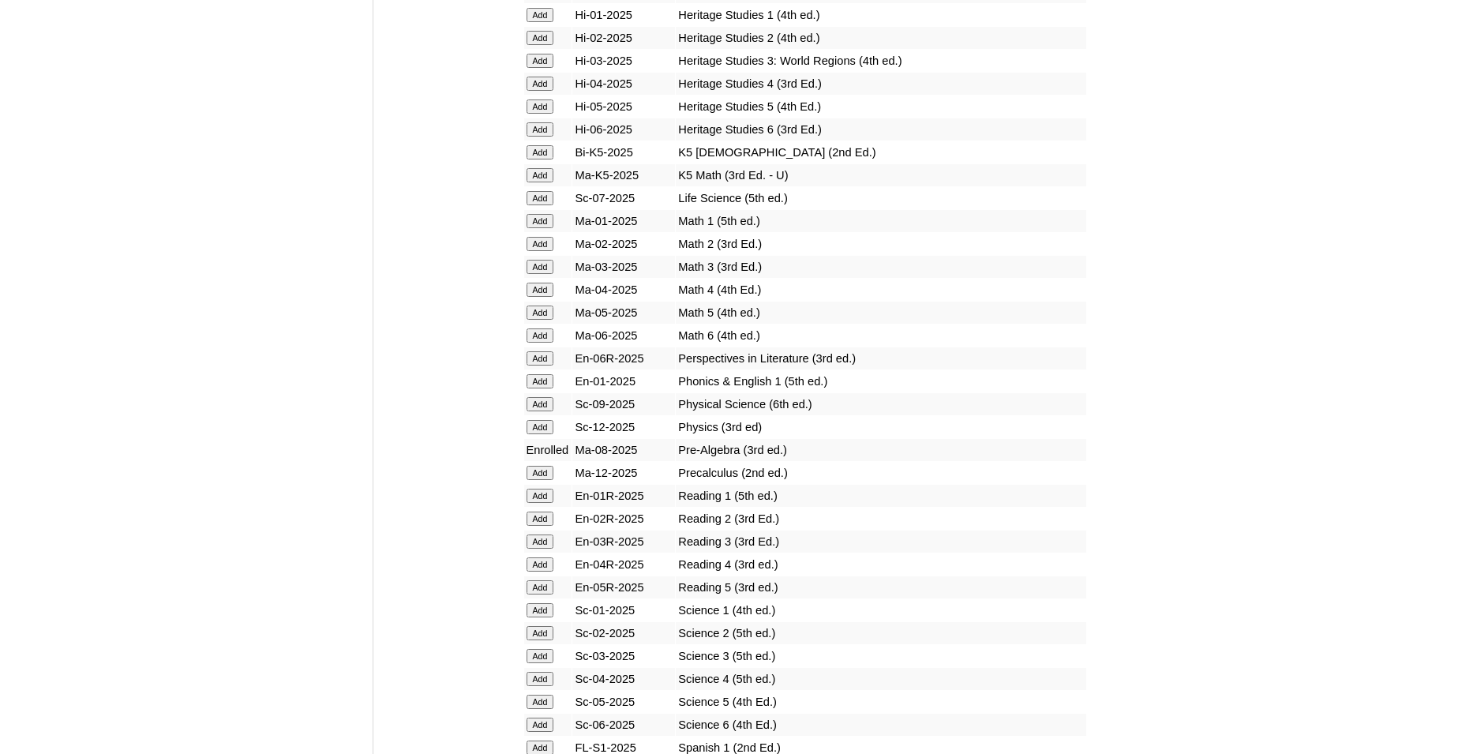
scroll to position [1771, 0]
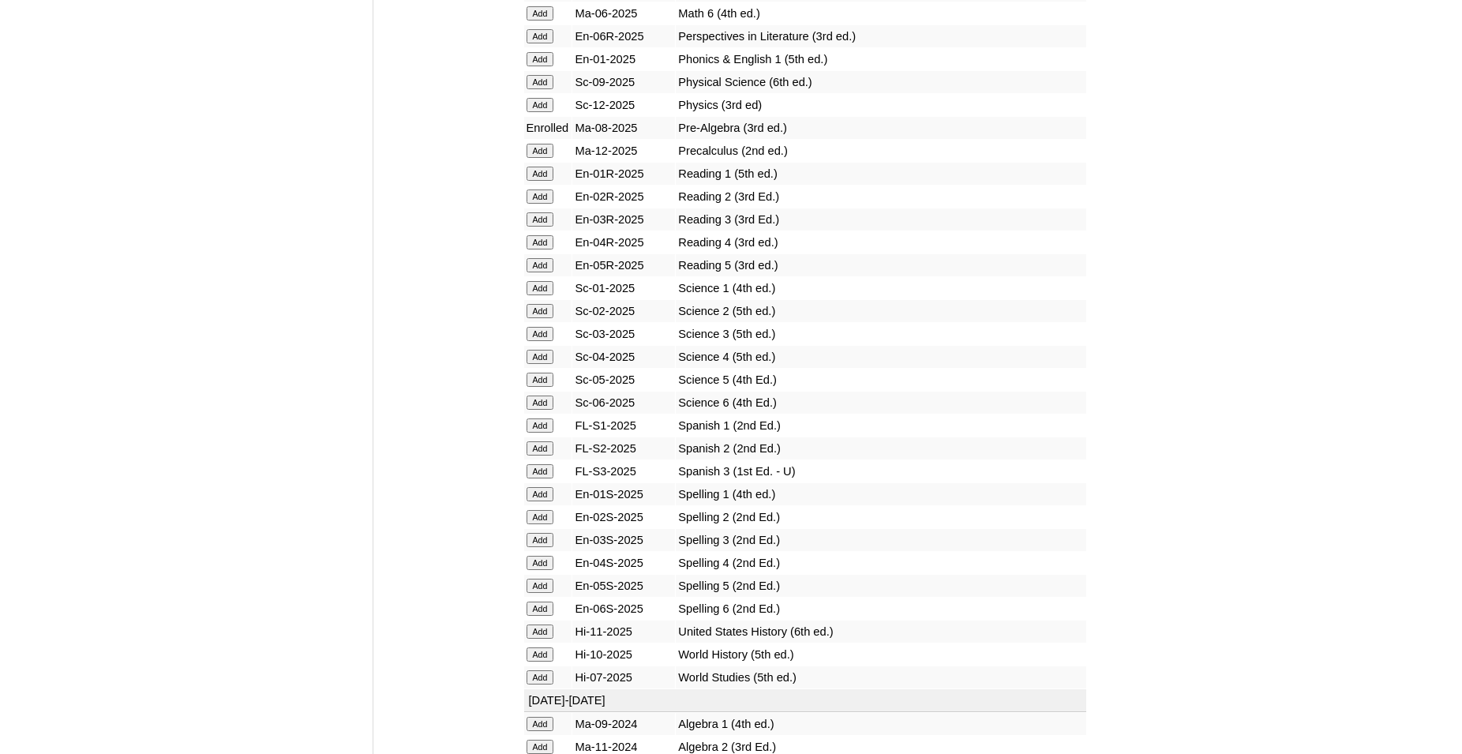
click at [541, 432] on input "Add" at bounding box center [540, 425] width 28 height 14
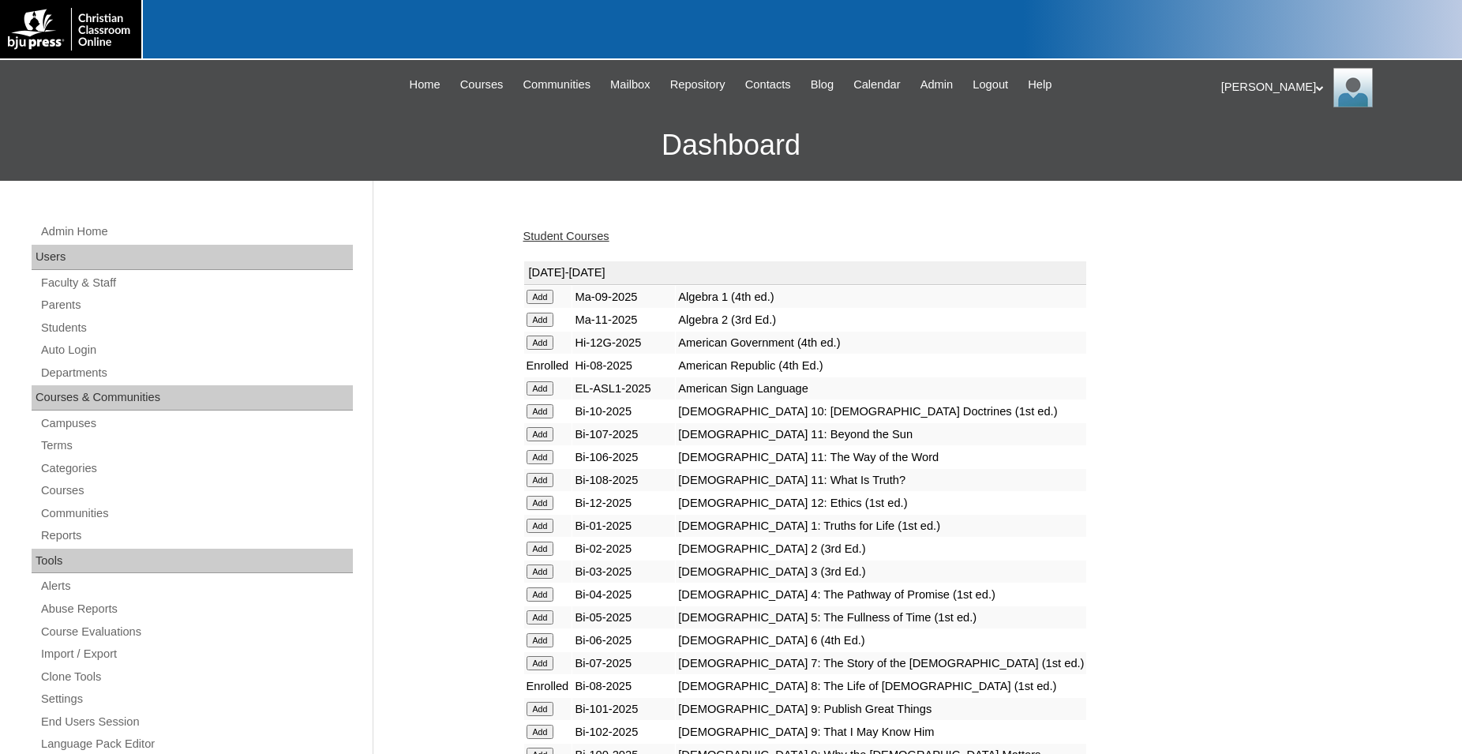
click at [588, 235] on link "Student Courses" at bounding box center [566, 236] width 86 height 13
